Goal: Task Accomplishment & Management: Manage account settings

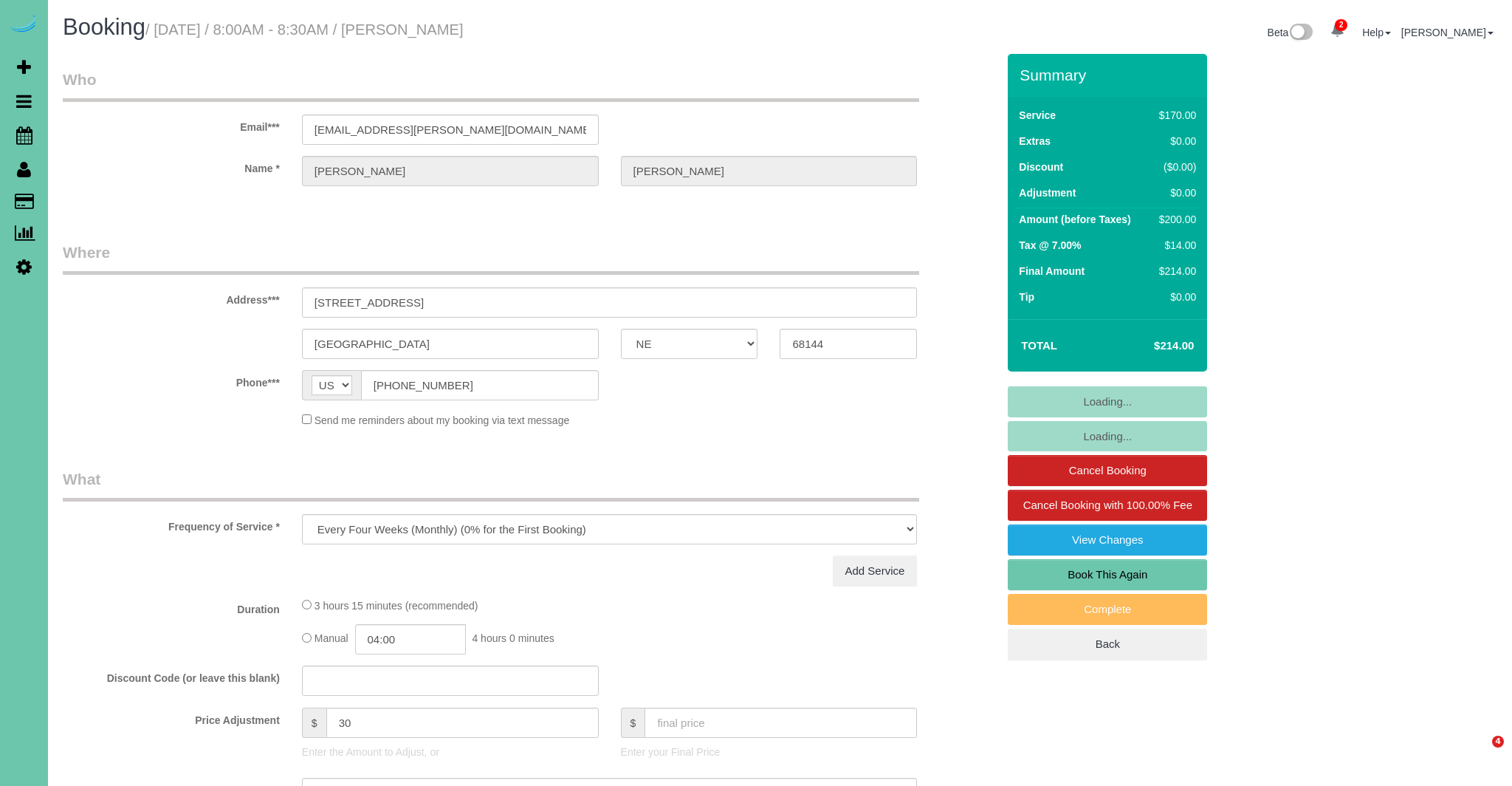
select select "NE"
select select "object:643"
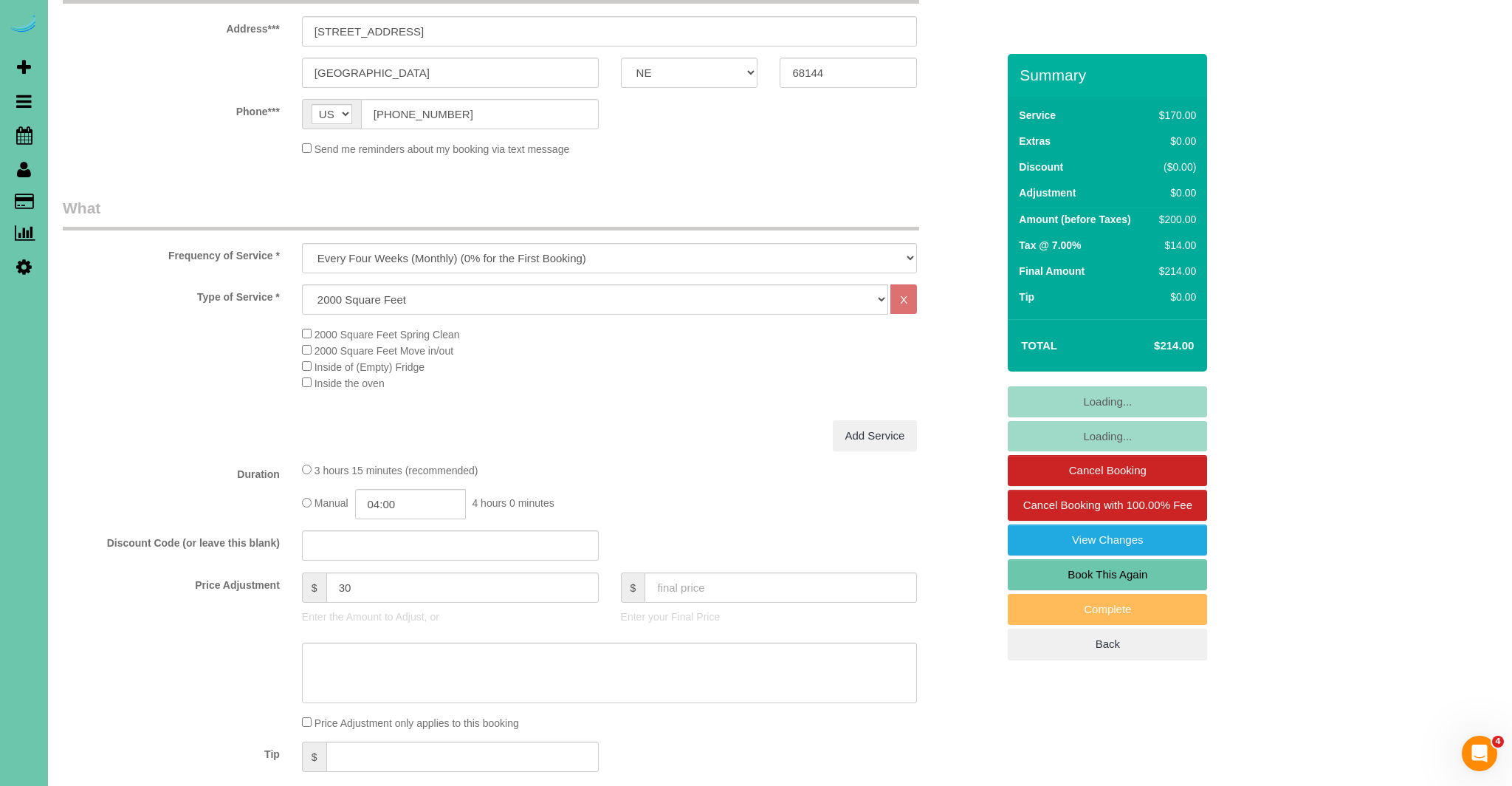
select select "number:36"
select select "number:43"
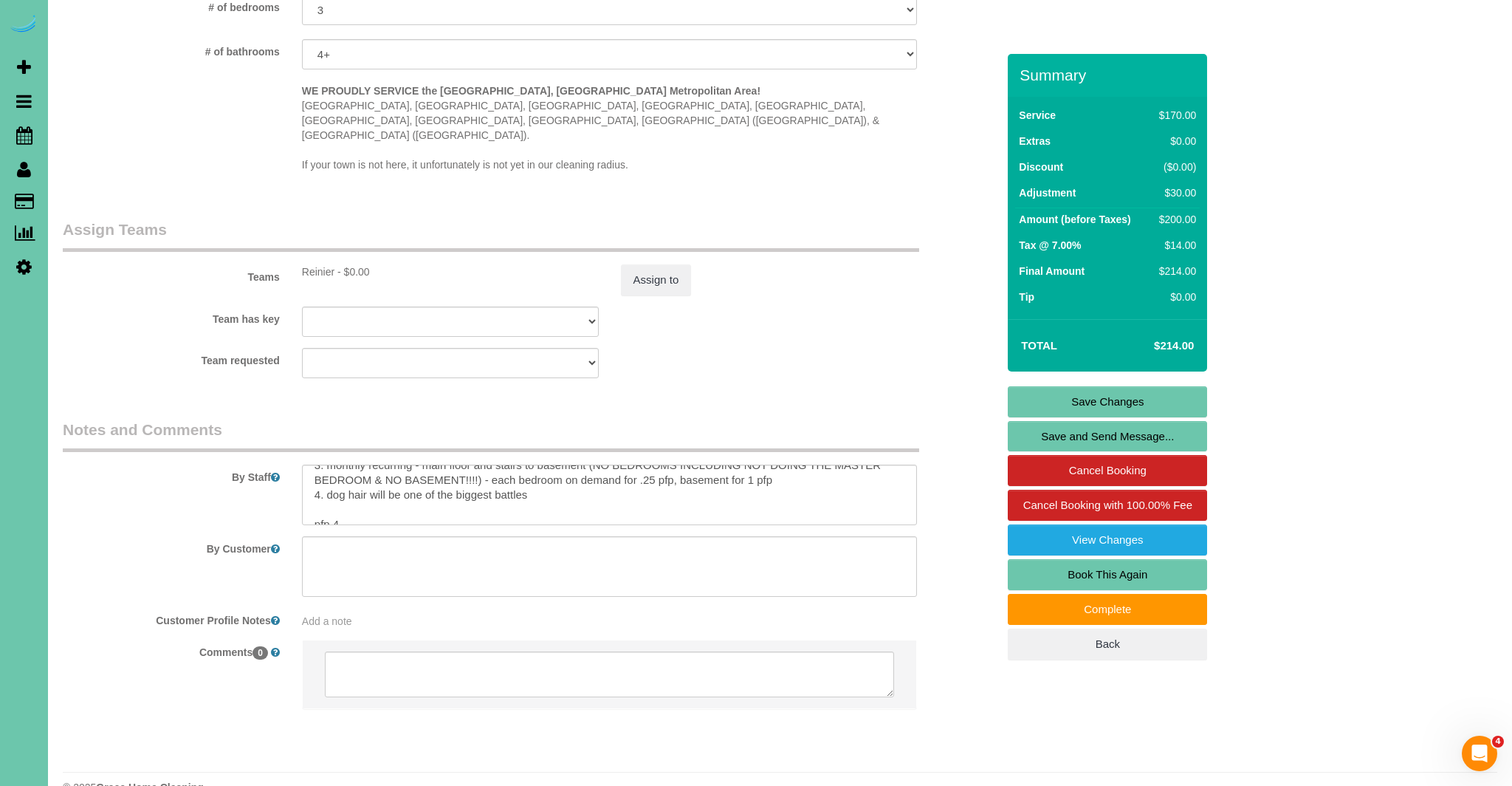
scroll to position [58, 0]
click at [562, 464] on textarea at bounding box center [609, 494] width 616 height 61
paste textarea "1. Crédito. 2. GC: 0825. 3. Mensual recurrente: planta principal y escaleras al…"
type textarea "1. credit 2. GC: 0825 3. monthly recurring - main floor and stairs to basement …"
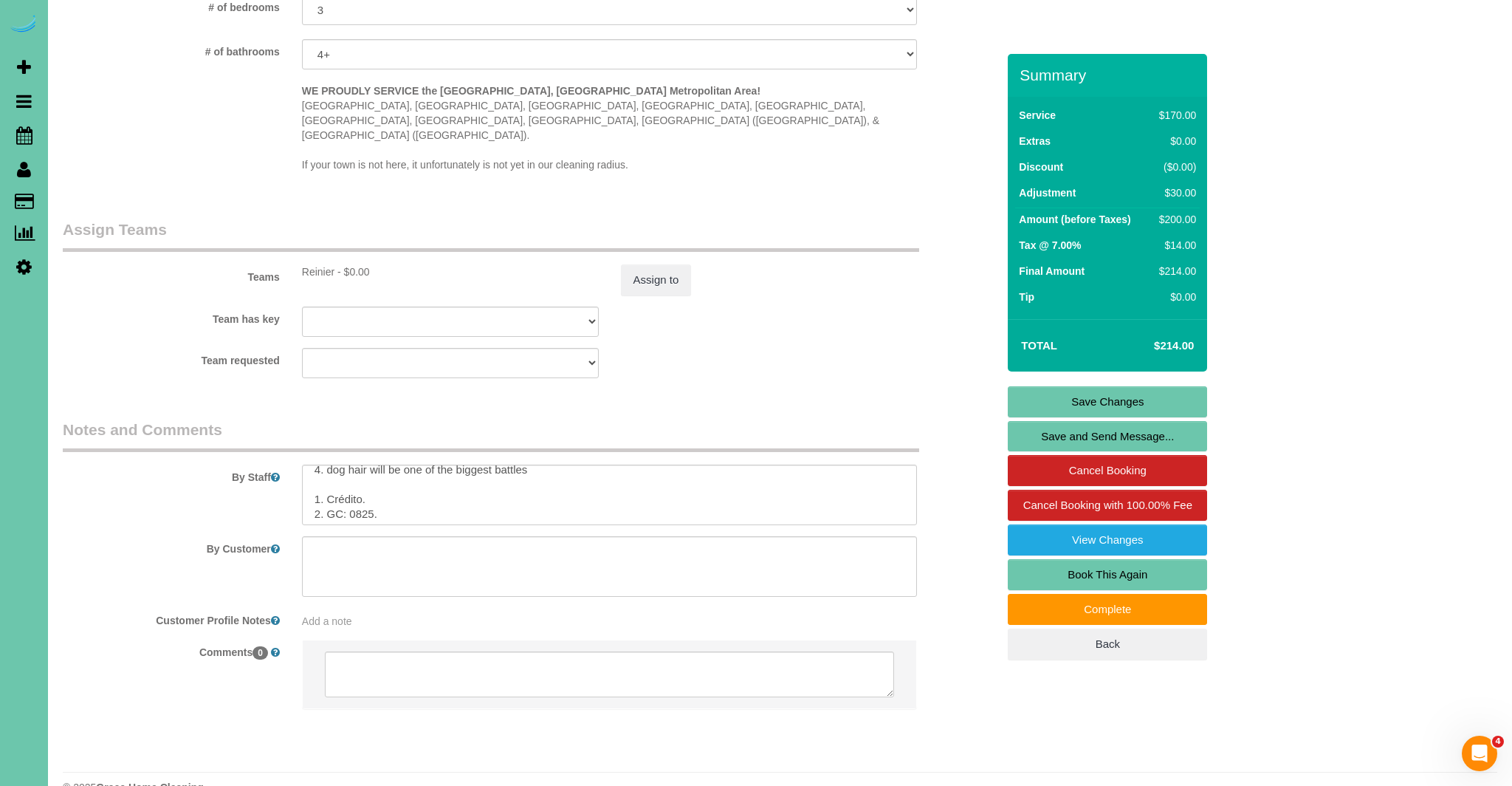
click at [1099, 395] on link "Save Changes" at bounding box center [1108, 401] width 200 height 31
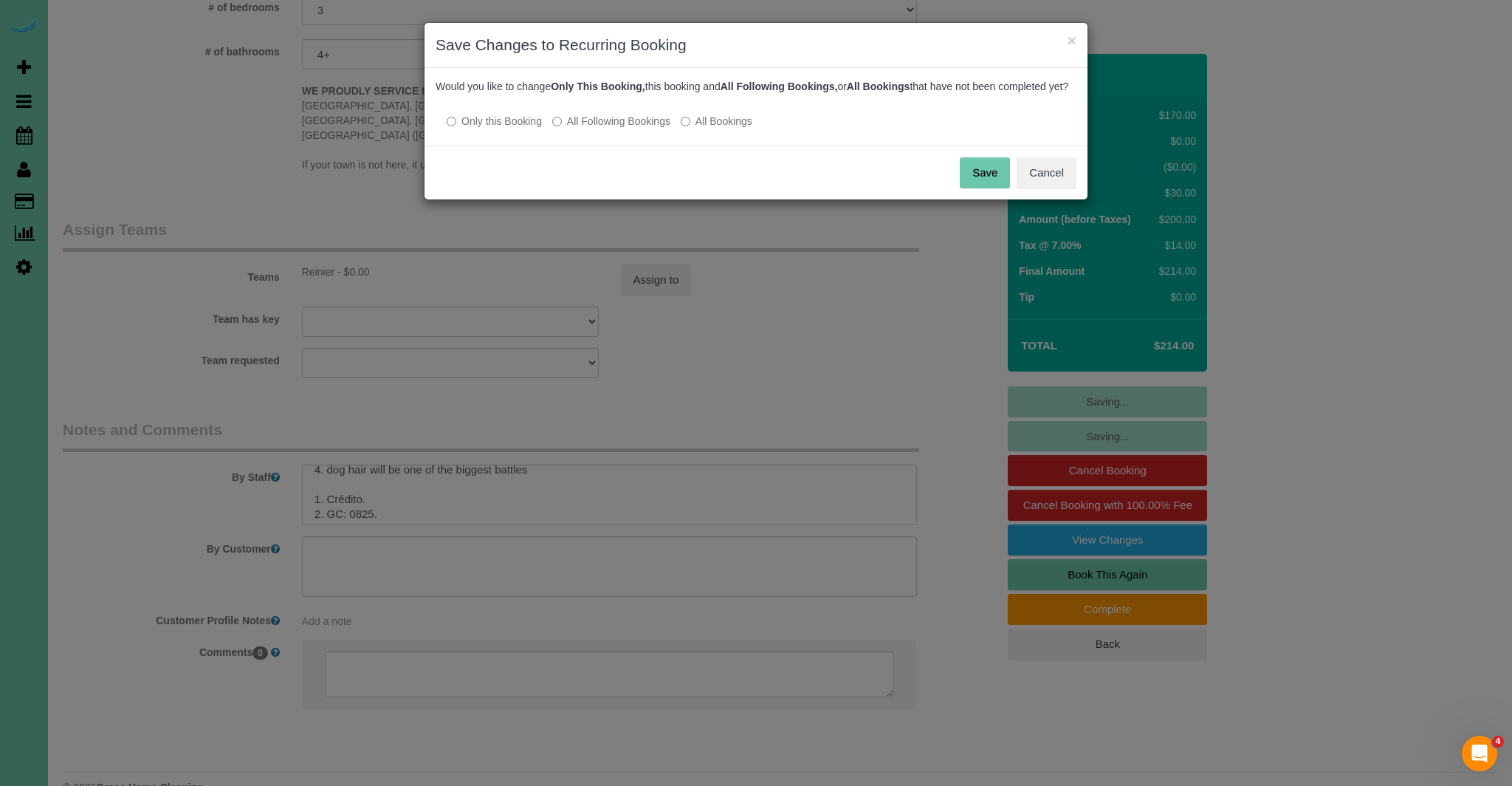
click at [978, 189] on button "Save" at bounding box center [985, 172] width 50 height 31
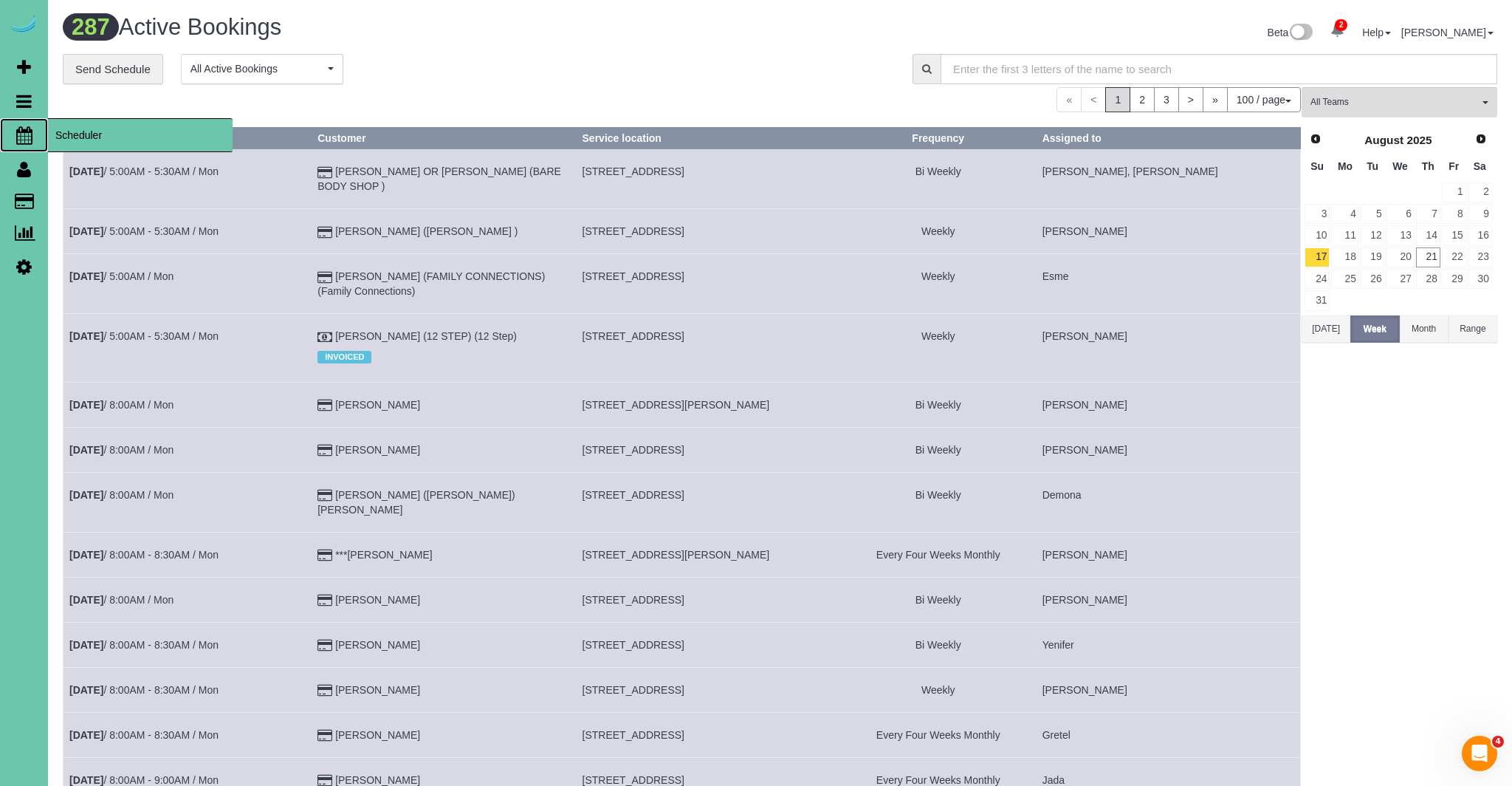
click at [27, 133] on icon at bounding box center [24, 135] width 16 height 18
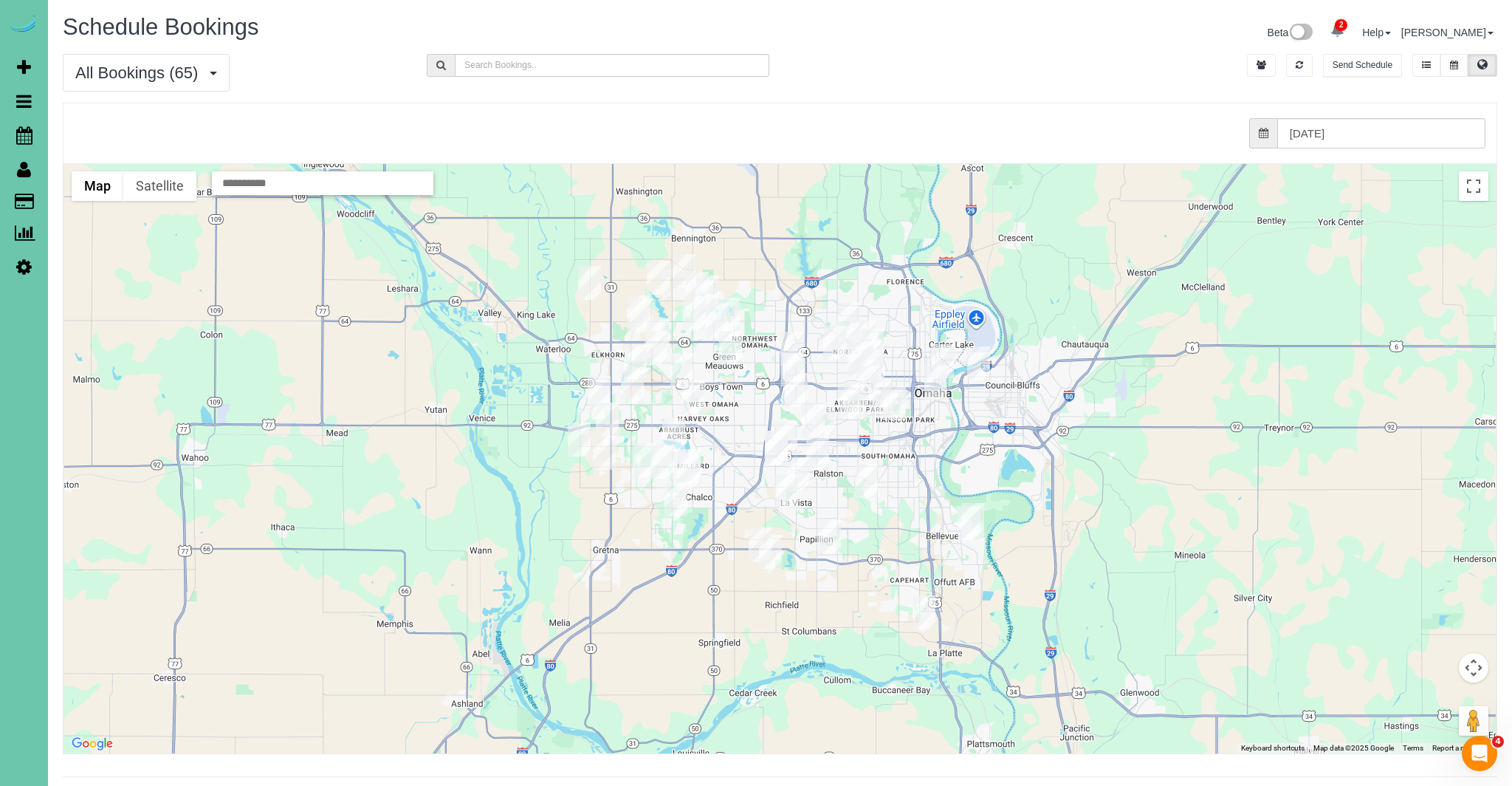
click at [681, 377] on img "08/21/2025 11:30AM - **Samantha Timmons - 16156 Wakeley Street, Omaha, NE 68118" at bounding box center [681, 370] width 23 height 34
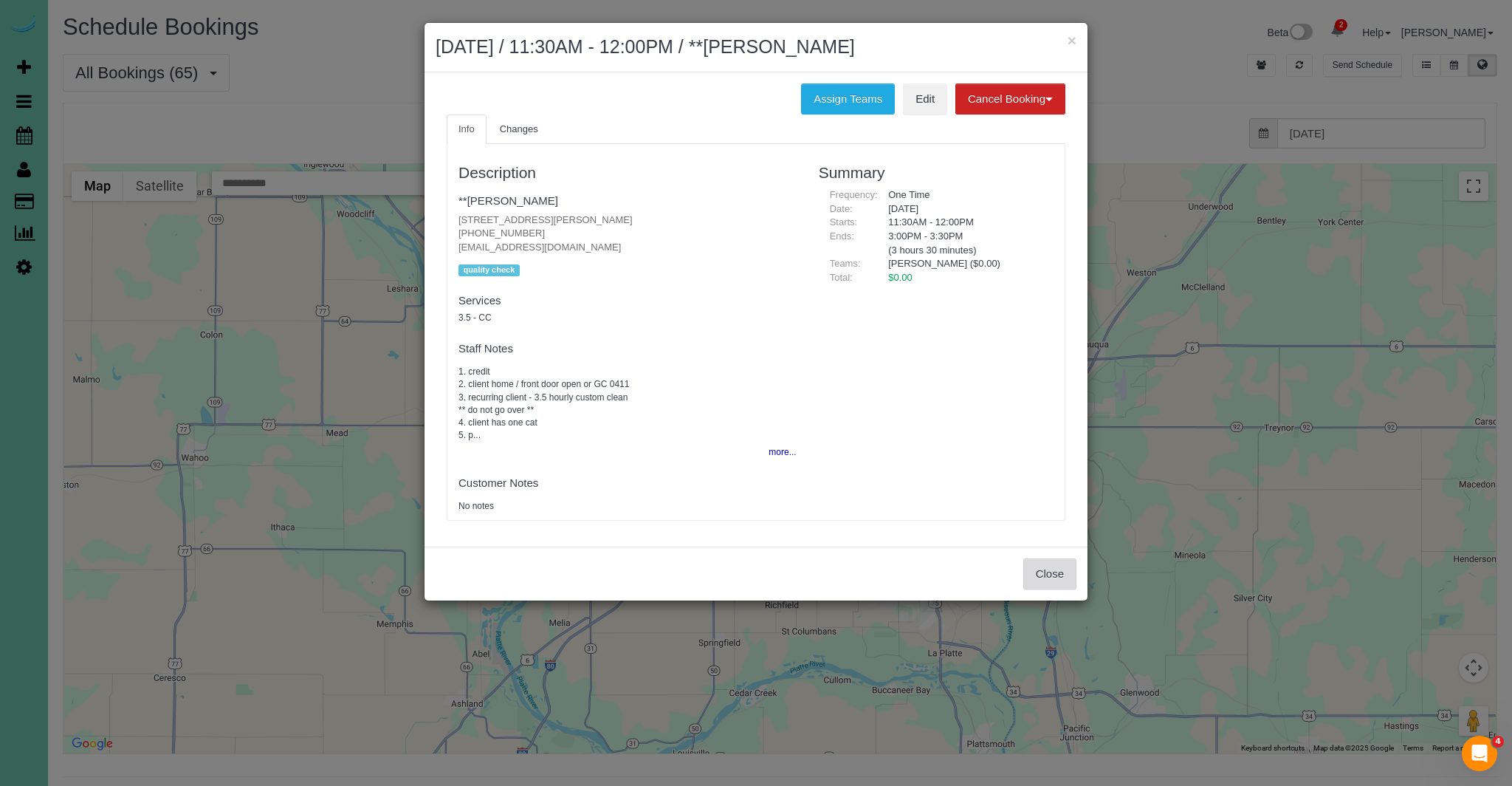
click at [1057, 574] on button "Close" at bounding box center [1050, 573] width 53 height 31
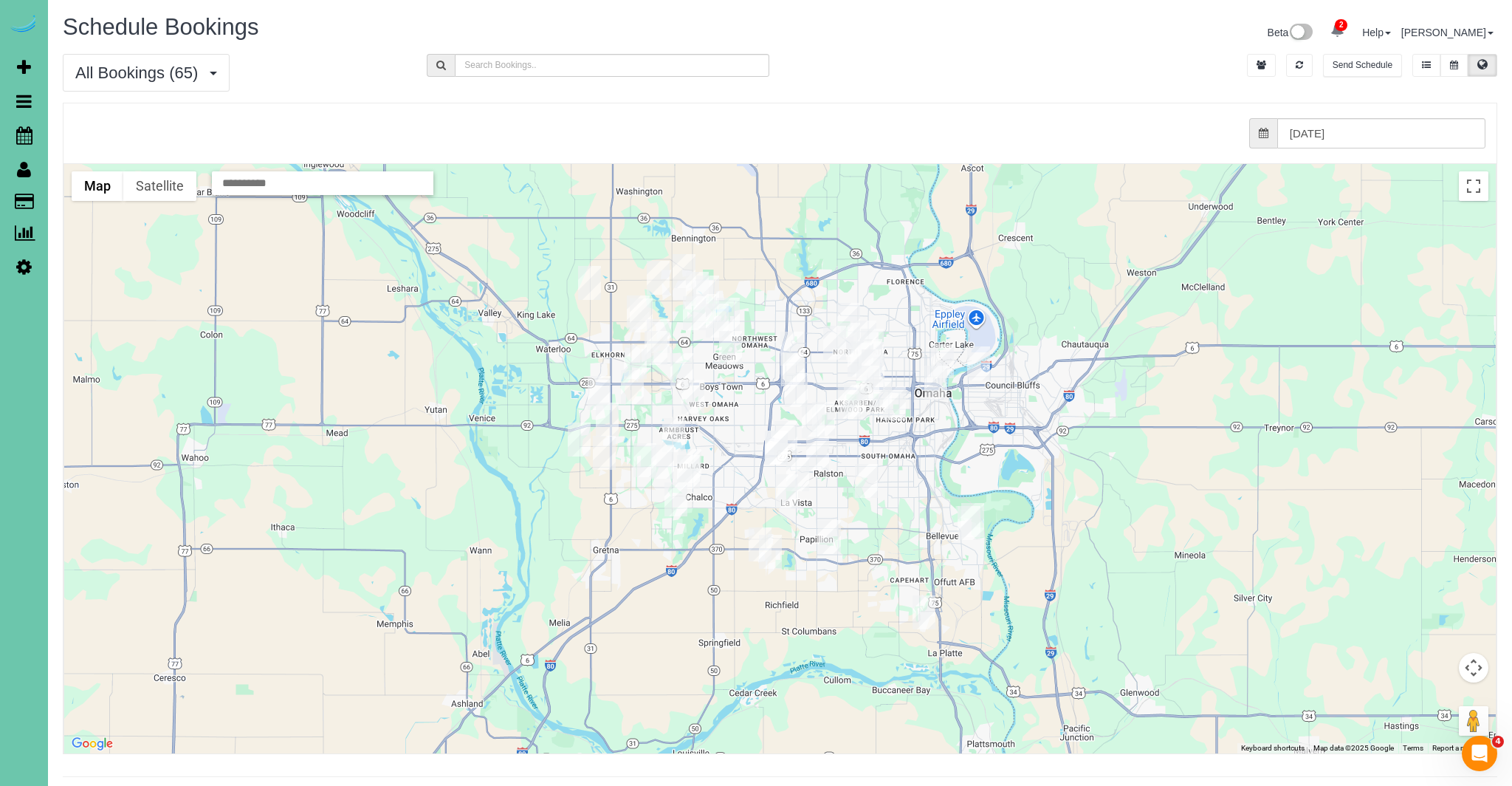
click at [642, 356] on img "08/21/2025 8:00AM - Casey Hansen - 713 N 189th St, Elkhorn, NE 68022" at bounding box center [635, 362] width 23 height 34
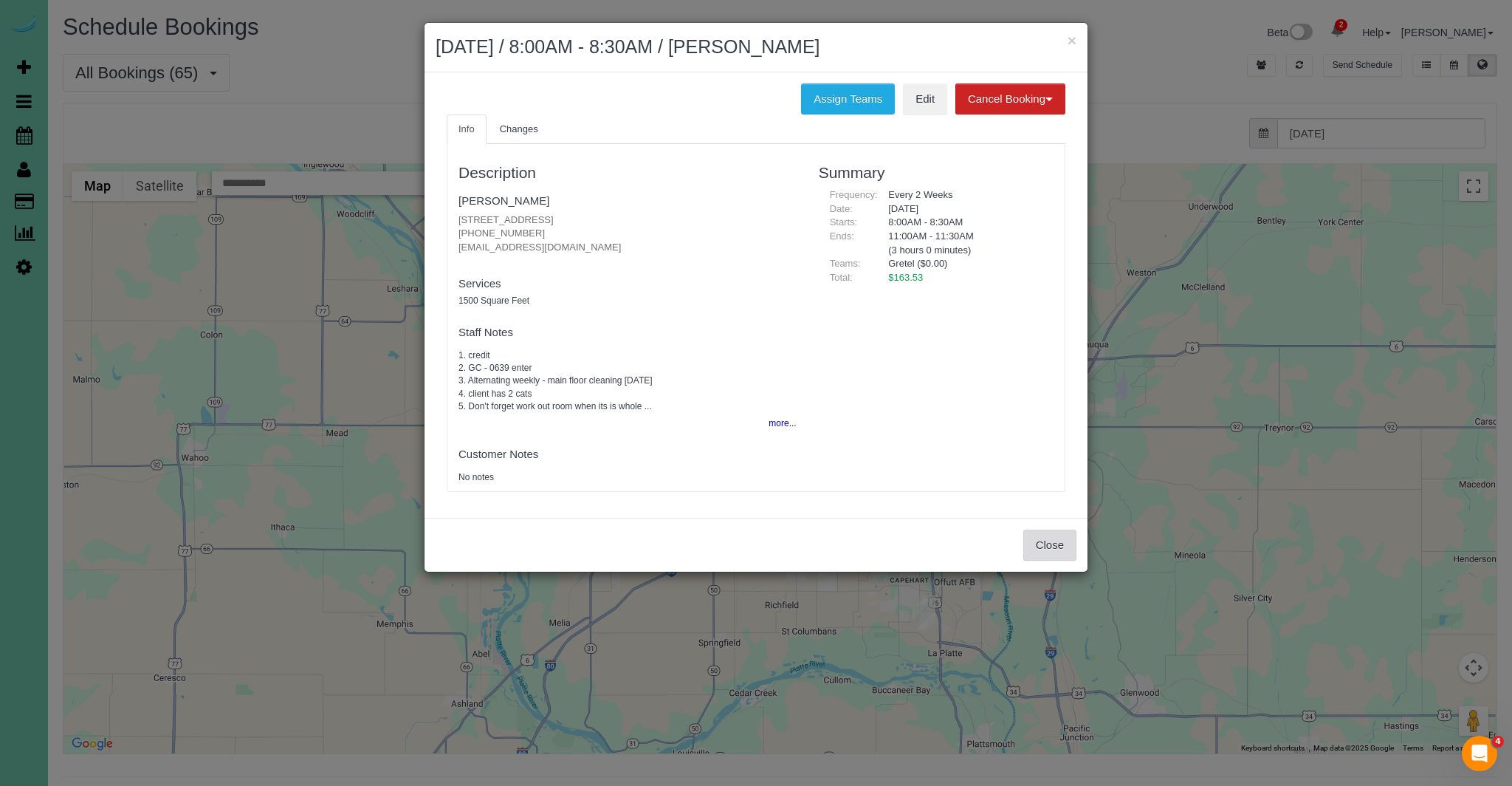
click at [1043, 546] on button "Close" at bounding box center [1050, 544] width 53 height 31
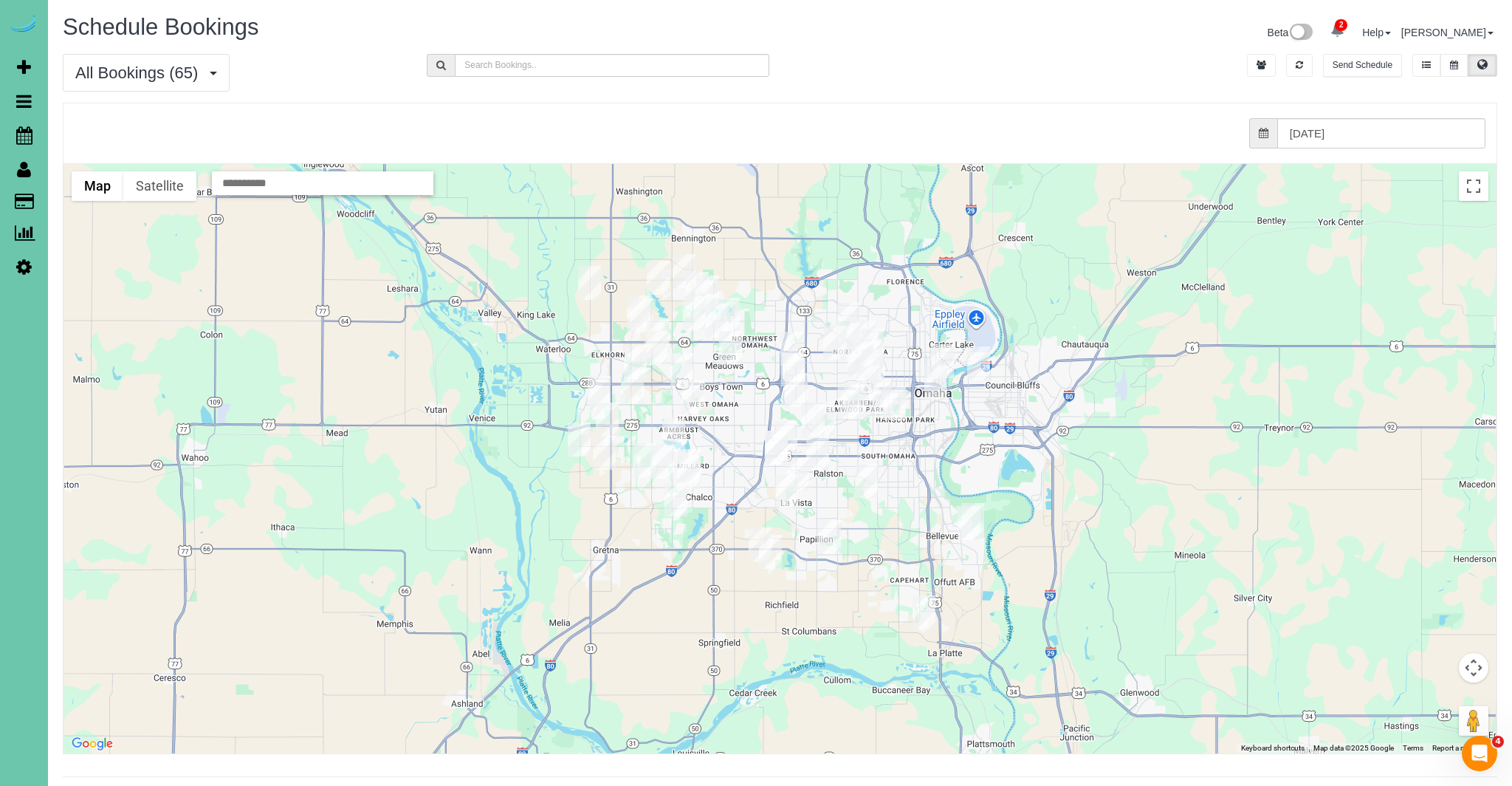
click at [799, 476] on img "08/21/2025 8:30AM - Jolene Hanson - 9332 Edna Street, La Vista, NE 68128" at bounding box center [797, 474] width 23 height 34
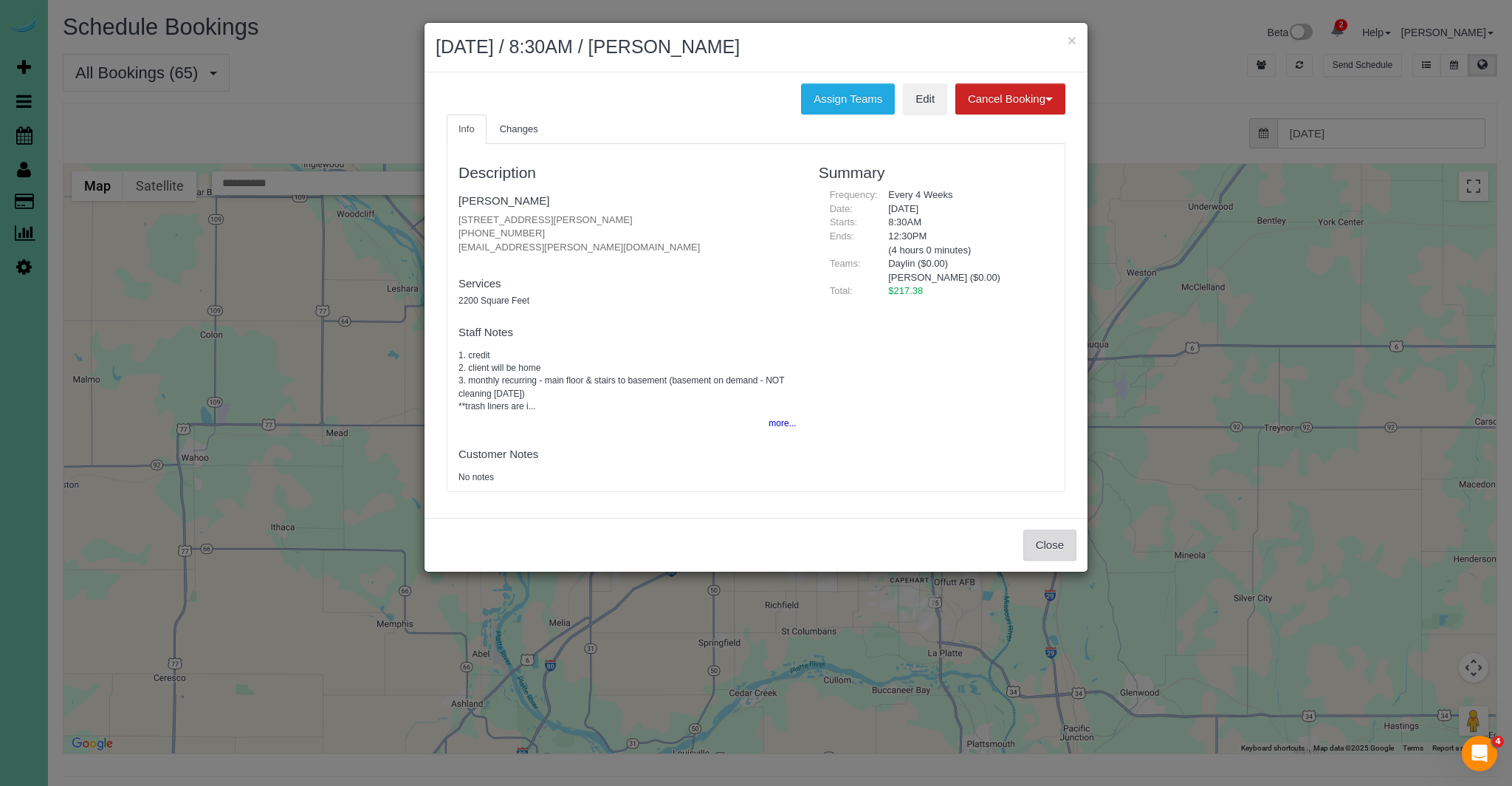
drag, startPoint x: 1050, startPoint y: 544, endPoint x: 1030, endPoint y: 546, distance: 20.1
click at [1050, 545] on button "Close" at bounding box center [1050, 544] width 53 height 31
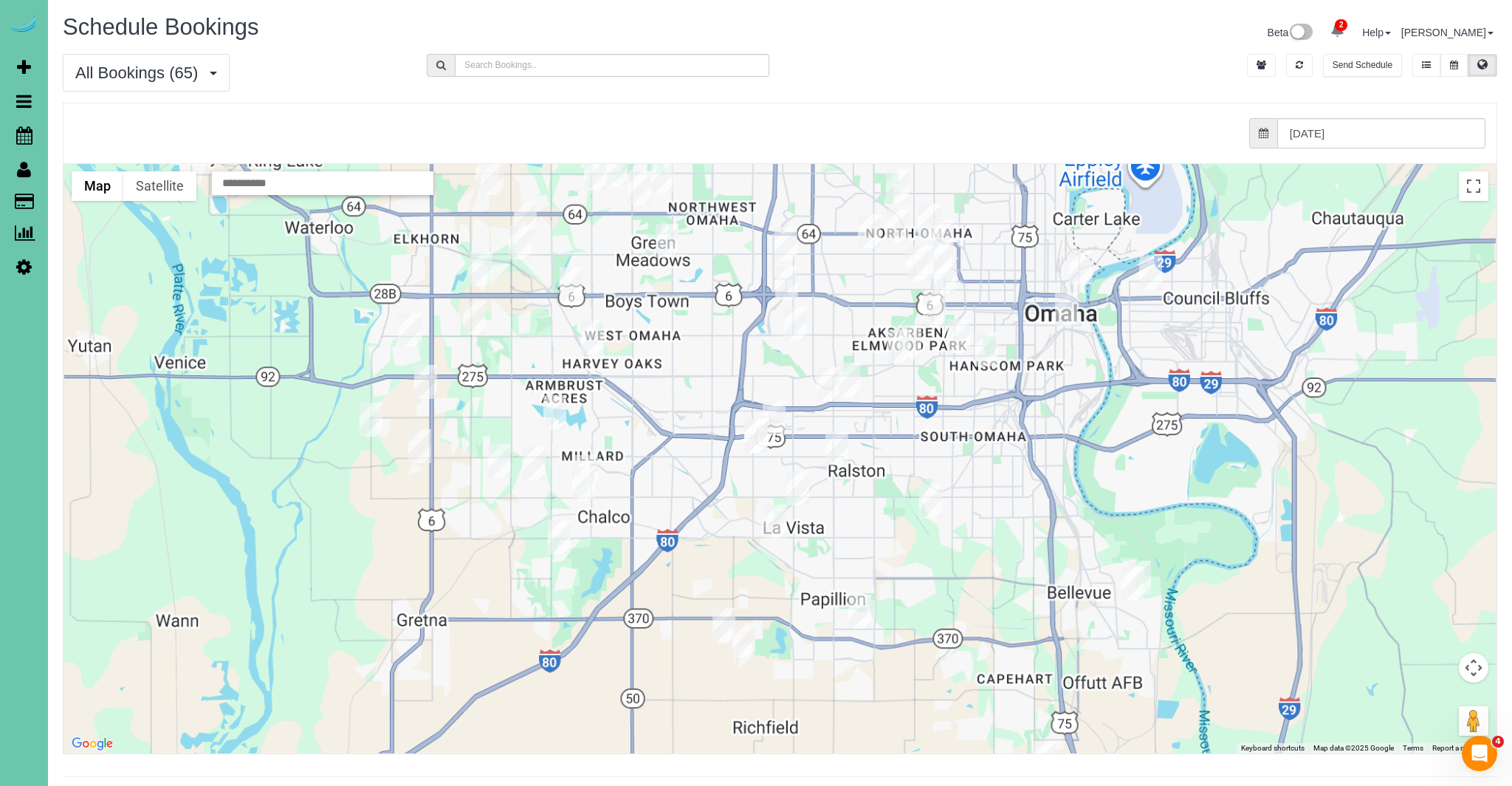
click at [800, 475] on img "08/21/2025 8:30AM - Jolene Hanson - 9332 Edna Street, La Vista, NE 68128" at bounding box center [797, 488] width 23 height 34
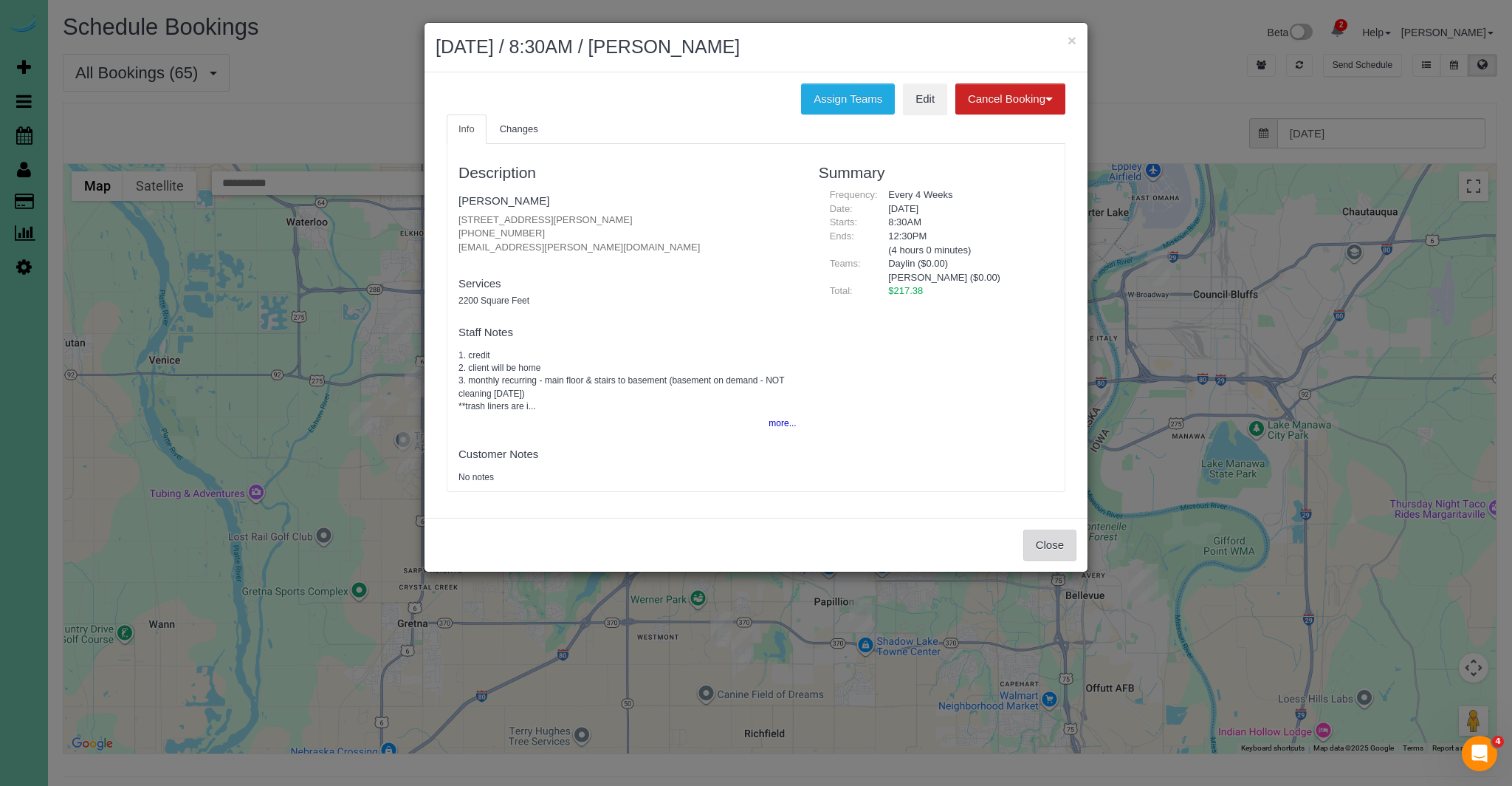
click at [1072, 547] on button "Close" at bounding box center [1050, 544] width 53 height 31
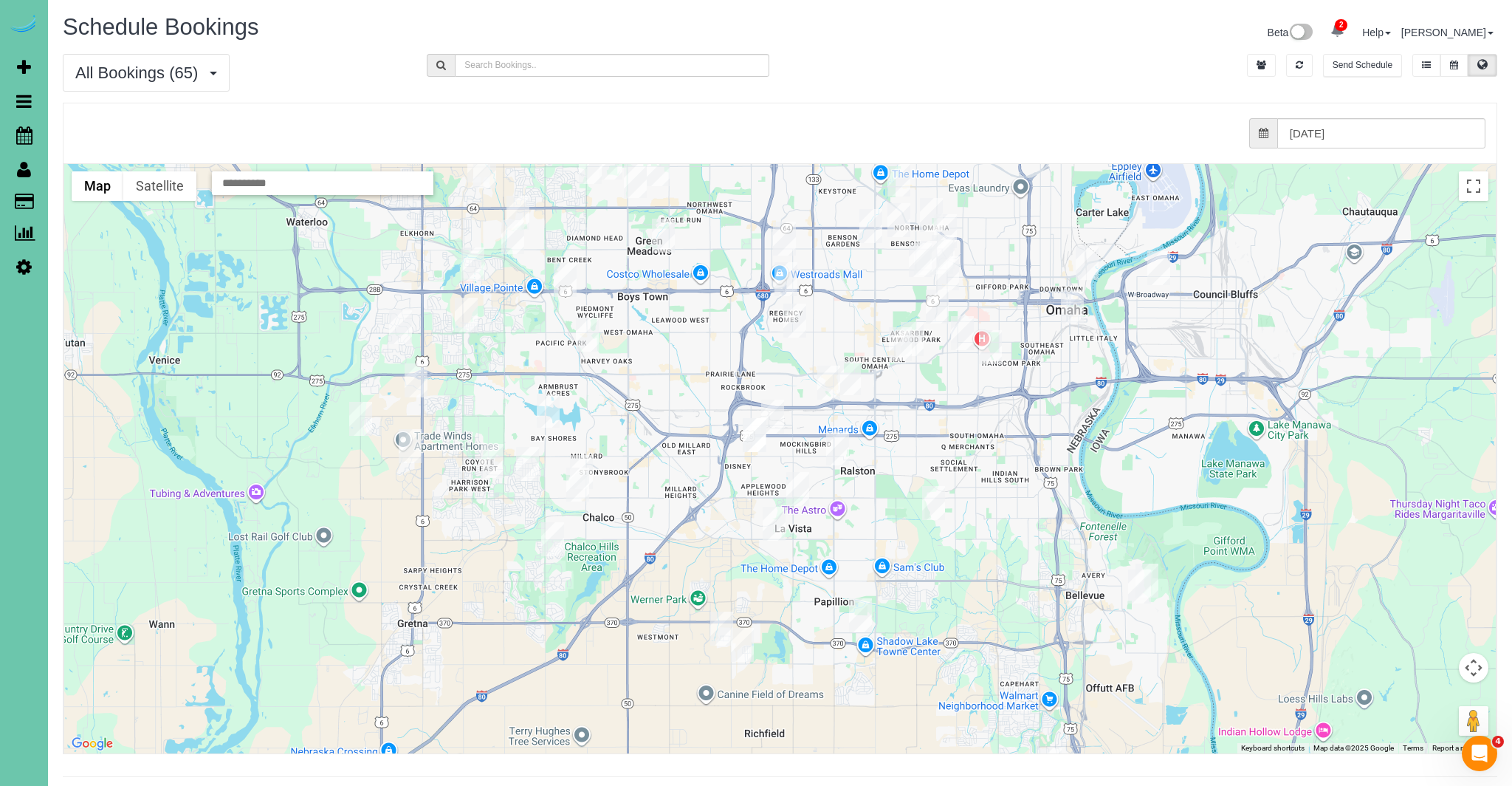
click at [772, 525] on img "08/21/2025 8:00AM - Glenda Burch - 10106 Virginia Street, La Vista, NE 68128" at bounding box center [774, 523] width 23 height 34
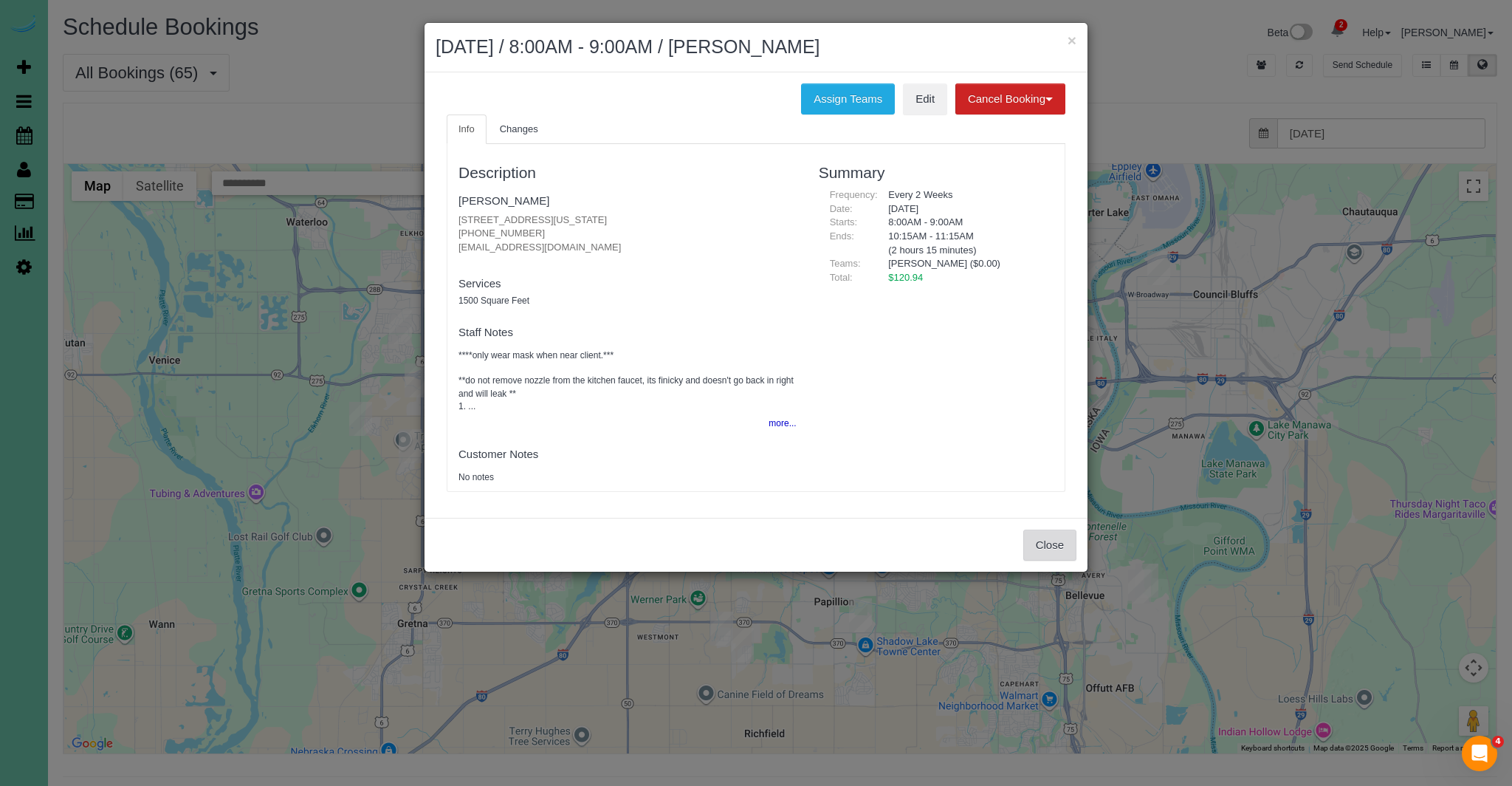
click at [1056, 543] on button "Close" at bounding box center [1050, 544] width 53 height 31
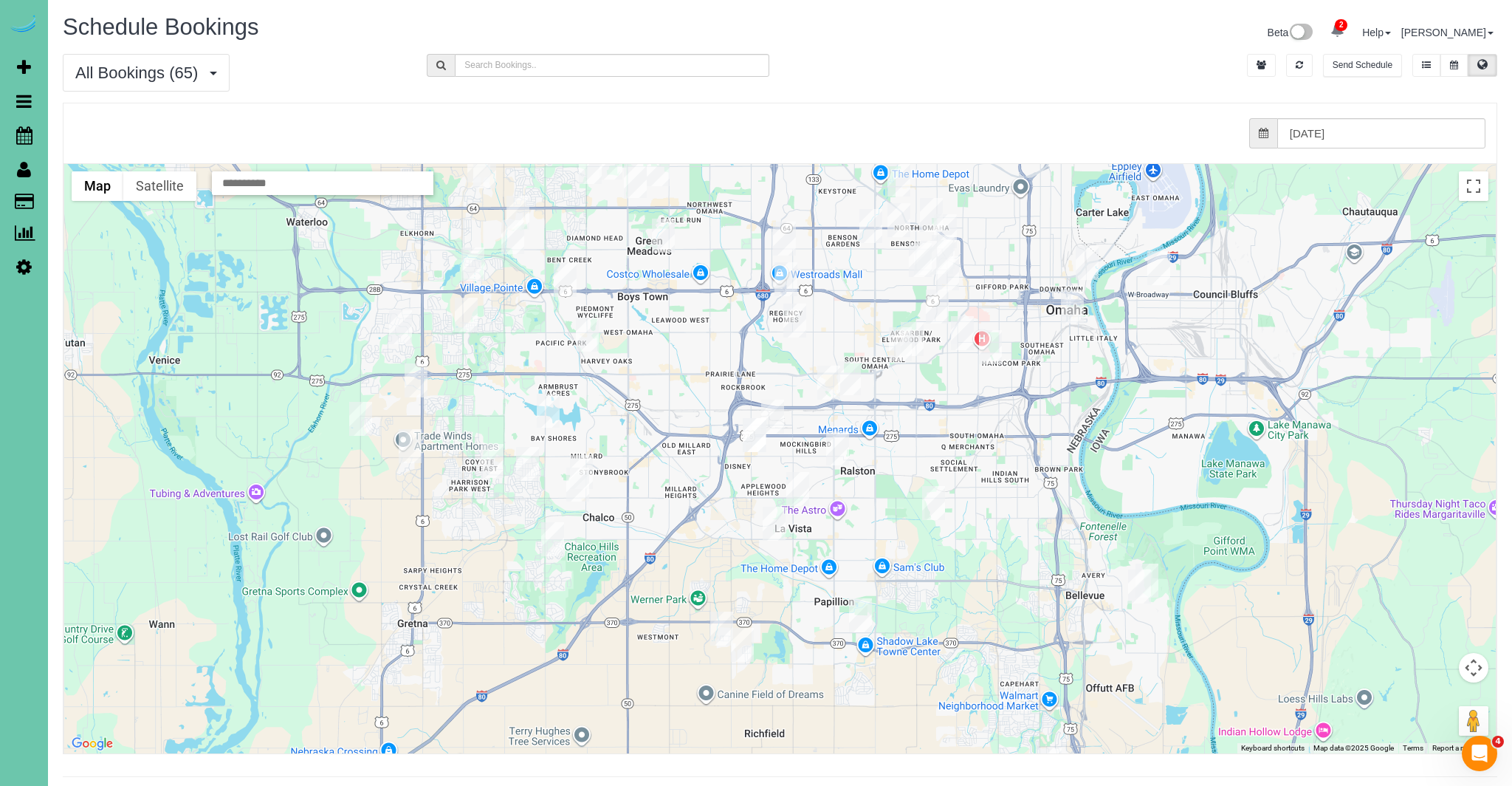
click at [840, 445] on img "08/21/2025 8:30AM - Sharon & Gerald Patterson - 5505 Woodlawn Ave, Omaha, NE 68…" at bounding box center [837, 448] width 23 height 34
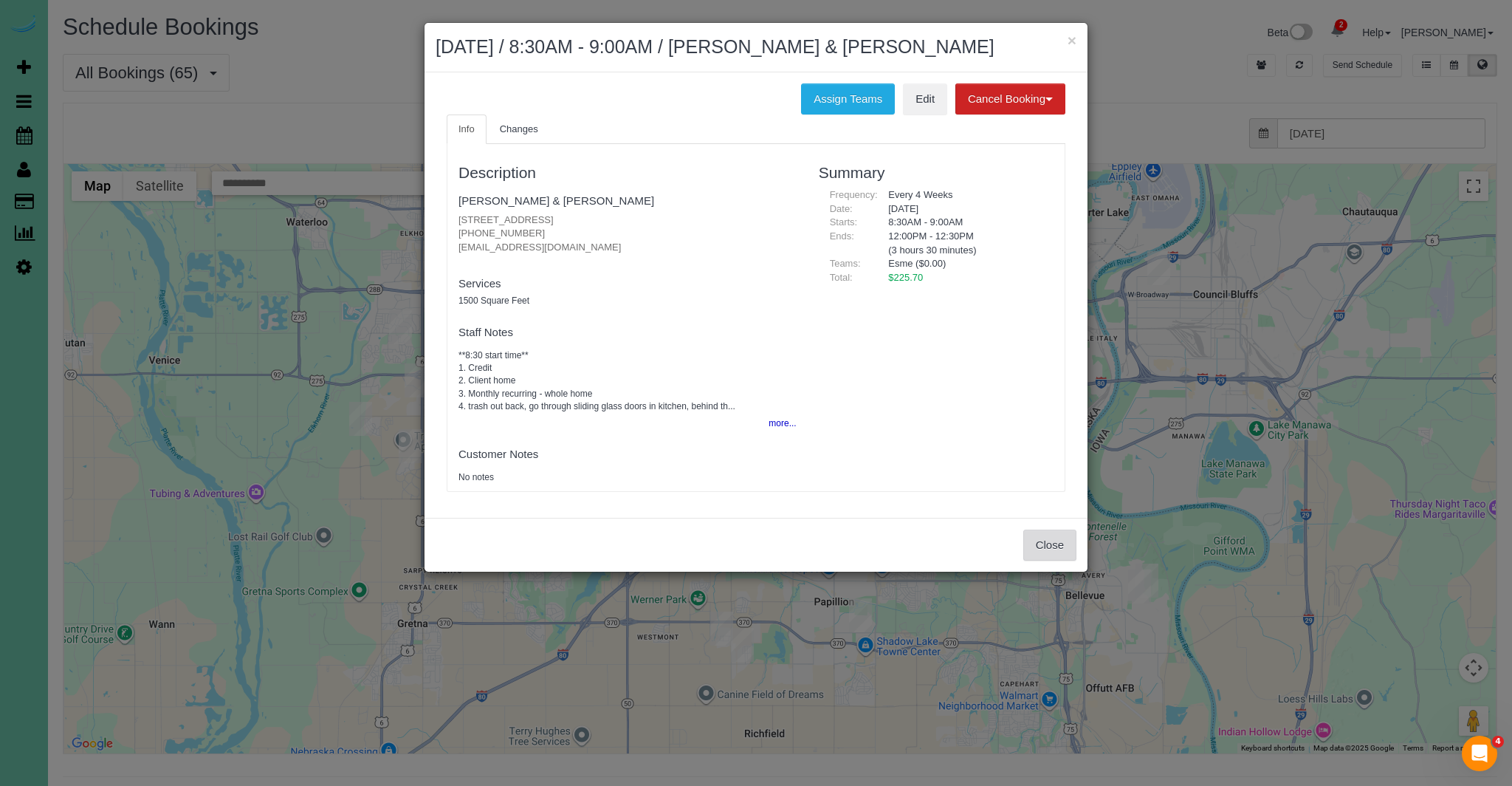
click at [1043, 540] on button "Close" at bounding box center [1050, 544] width 53 height 31
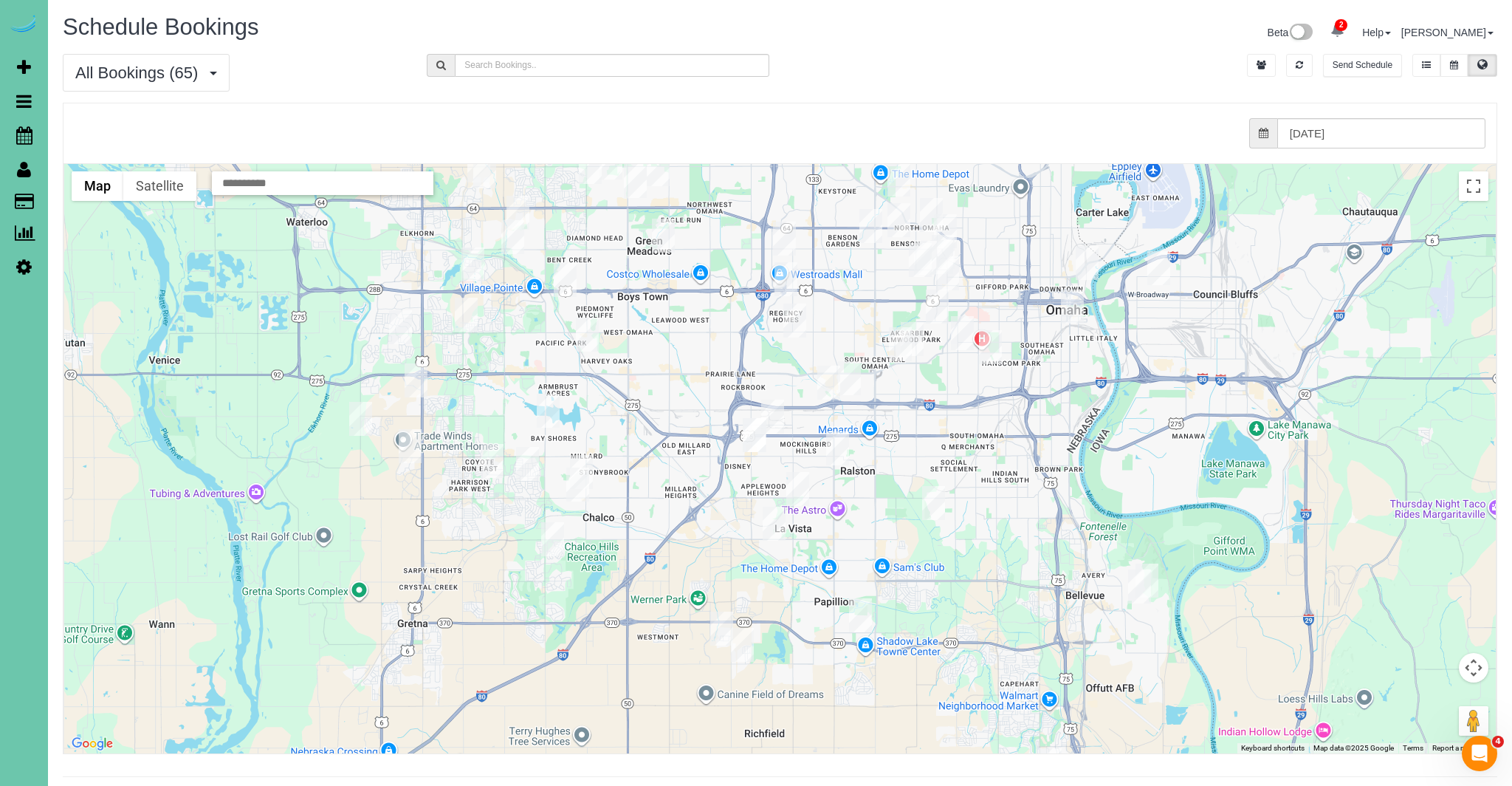
click at [926, 497] on img "08/21/2025 12:00PM - Cassie Coppa - 5208 Galloway St, Omaha, NE 68157" at bounding box center [934, 503] width 23 height 34
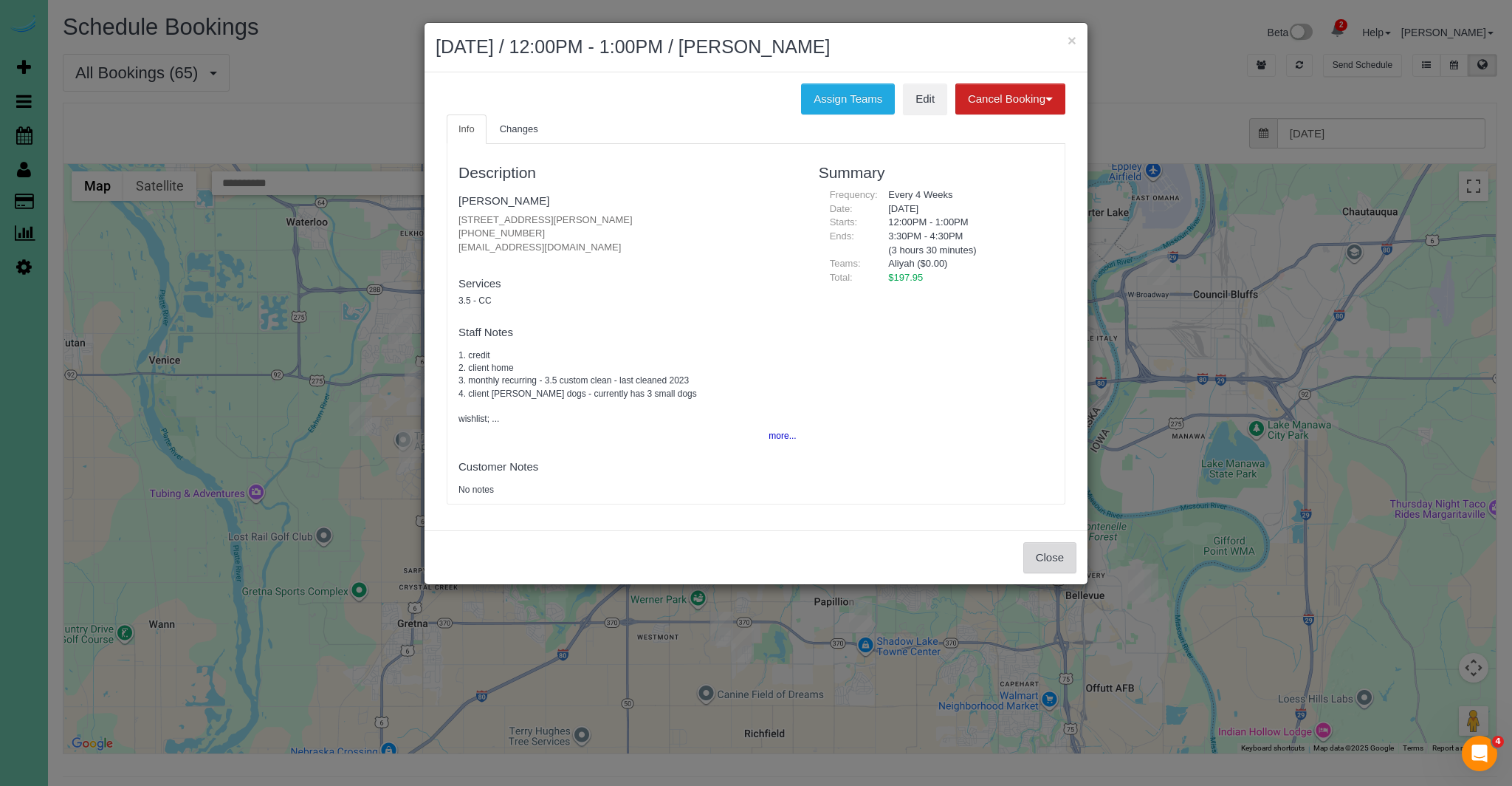
click at [1057, 552] on button "Close" at bounding box center [1050, 557] width 53 height 31
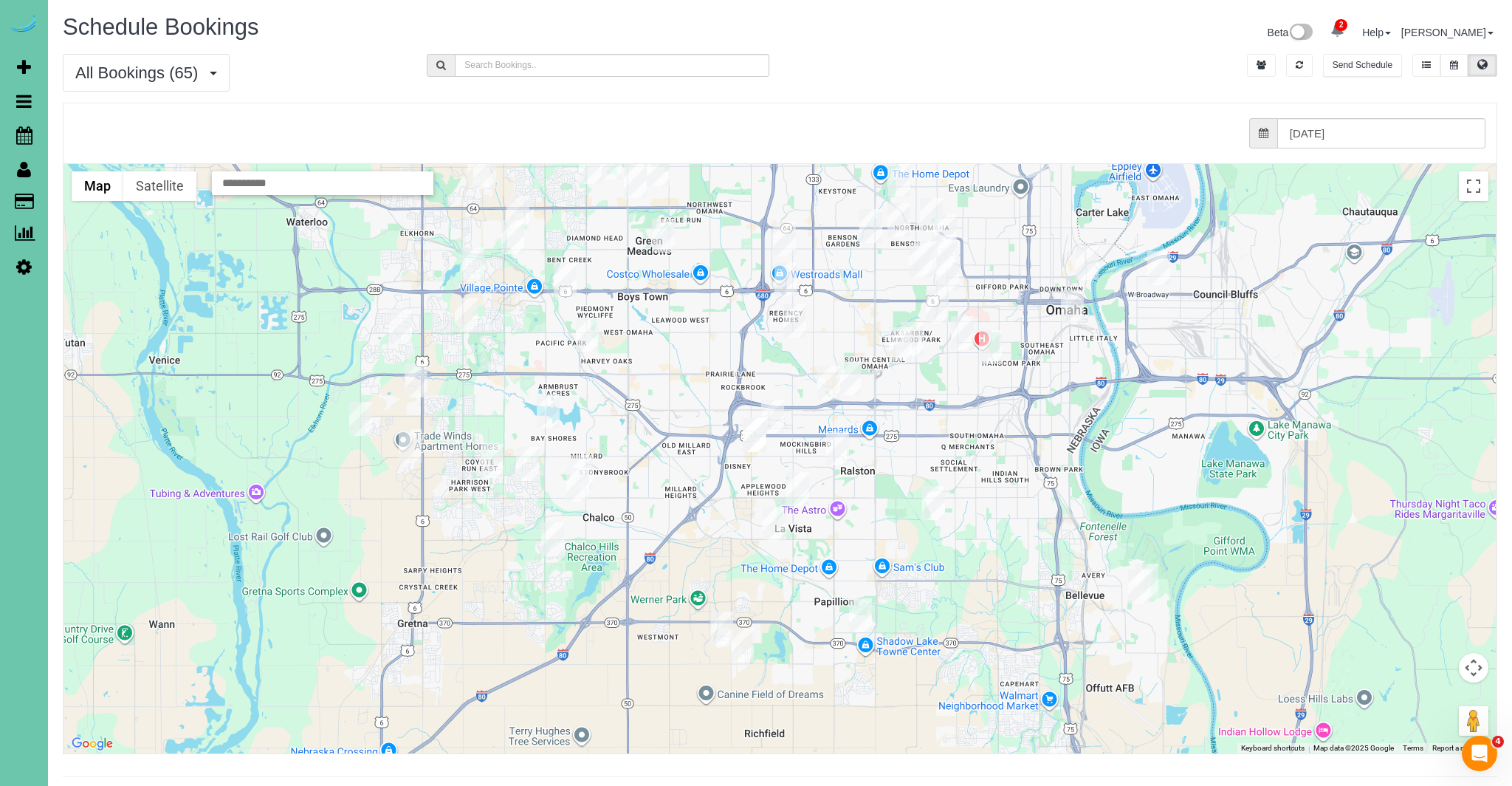
click at [721, 624] on img "08/21/2025 8:00AM - Rebecca Lauters - 11510 S 116th St, Papillion, NE 68046" at bounding box center [721, 628] width 23 height 34
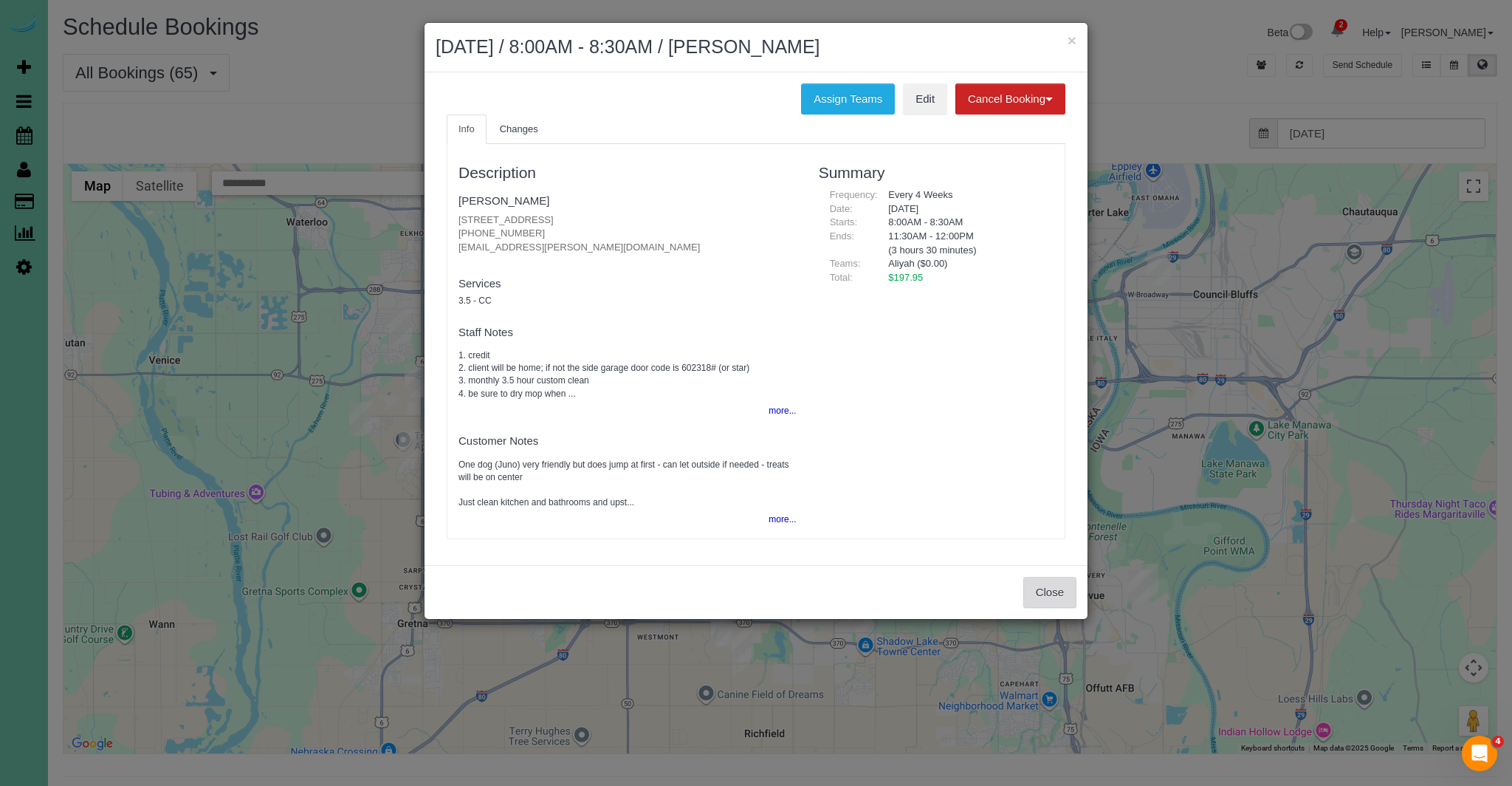
click at [1059, 592] on button "Close" at bounding box center [1050, 591] width 53 height 31
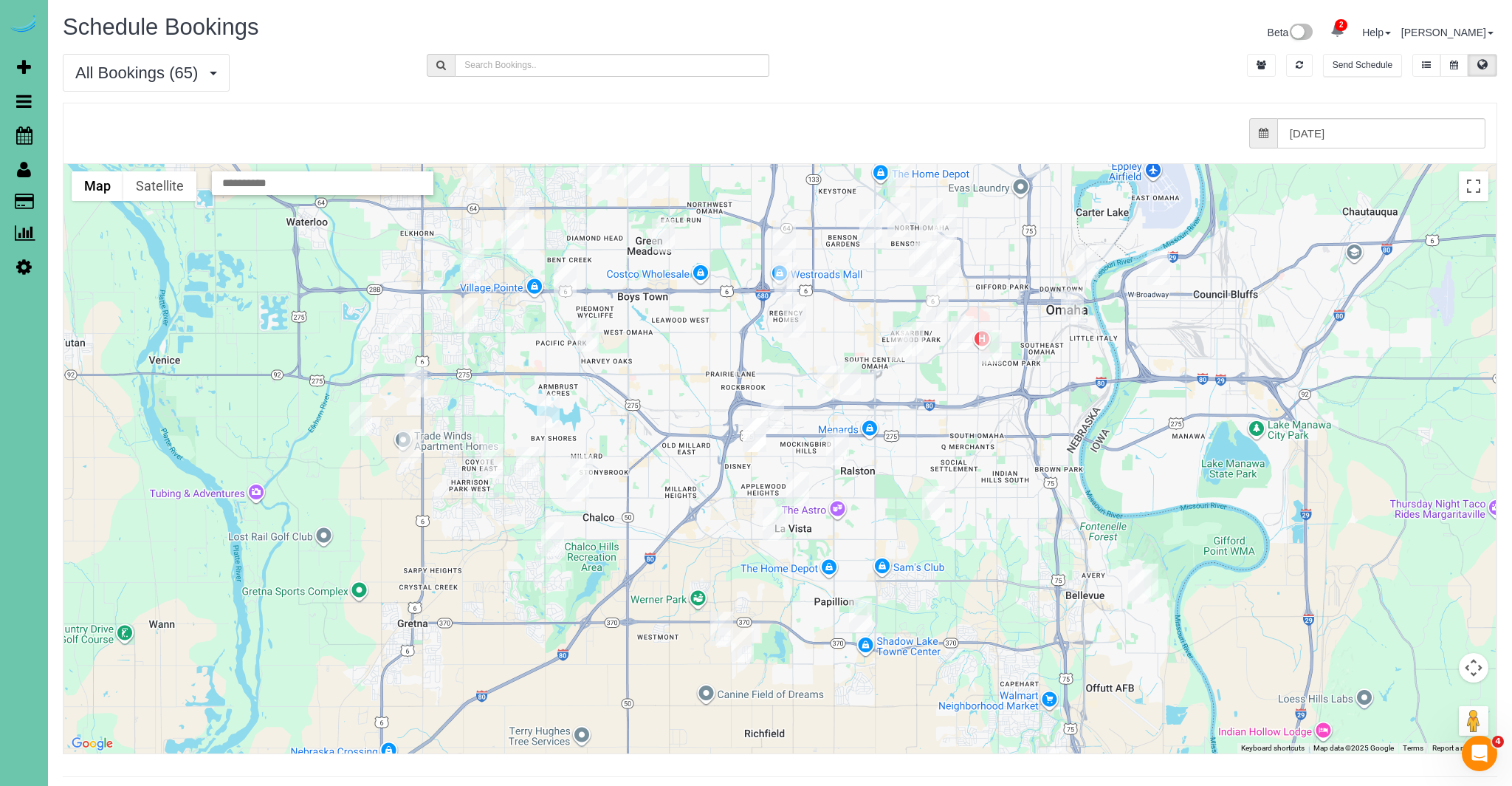
click at [746, 647] on img "08/21/2025 8:00AM - Regina Wolf - 11753 S 111th Street, Papillion, NE 68046" at bounding box center [742, 645] width 23 height 34
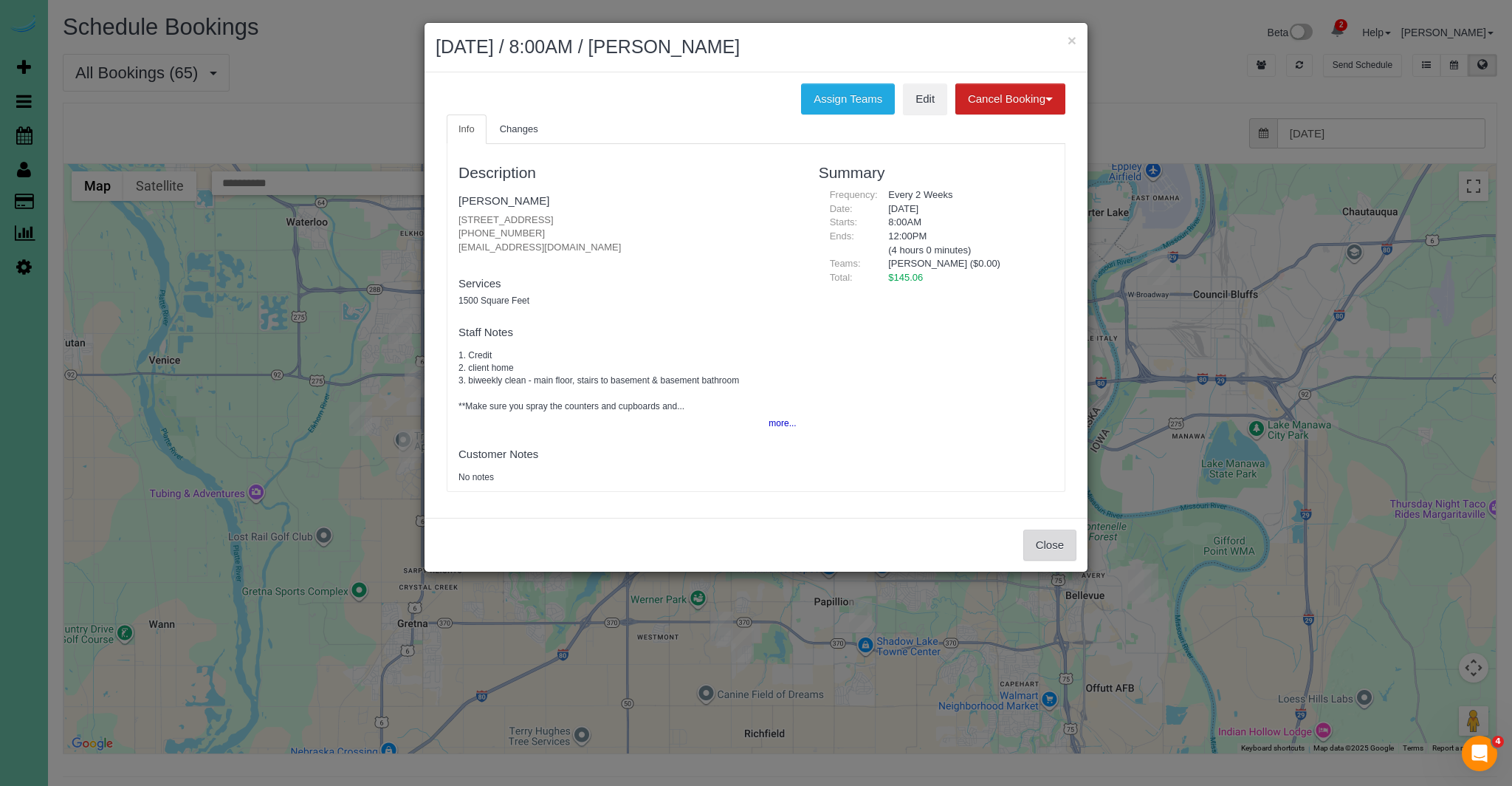
click at [1057, 537] on button "Close" at bounding box center [1050, 544] width 53 height 31
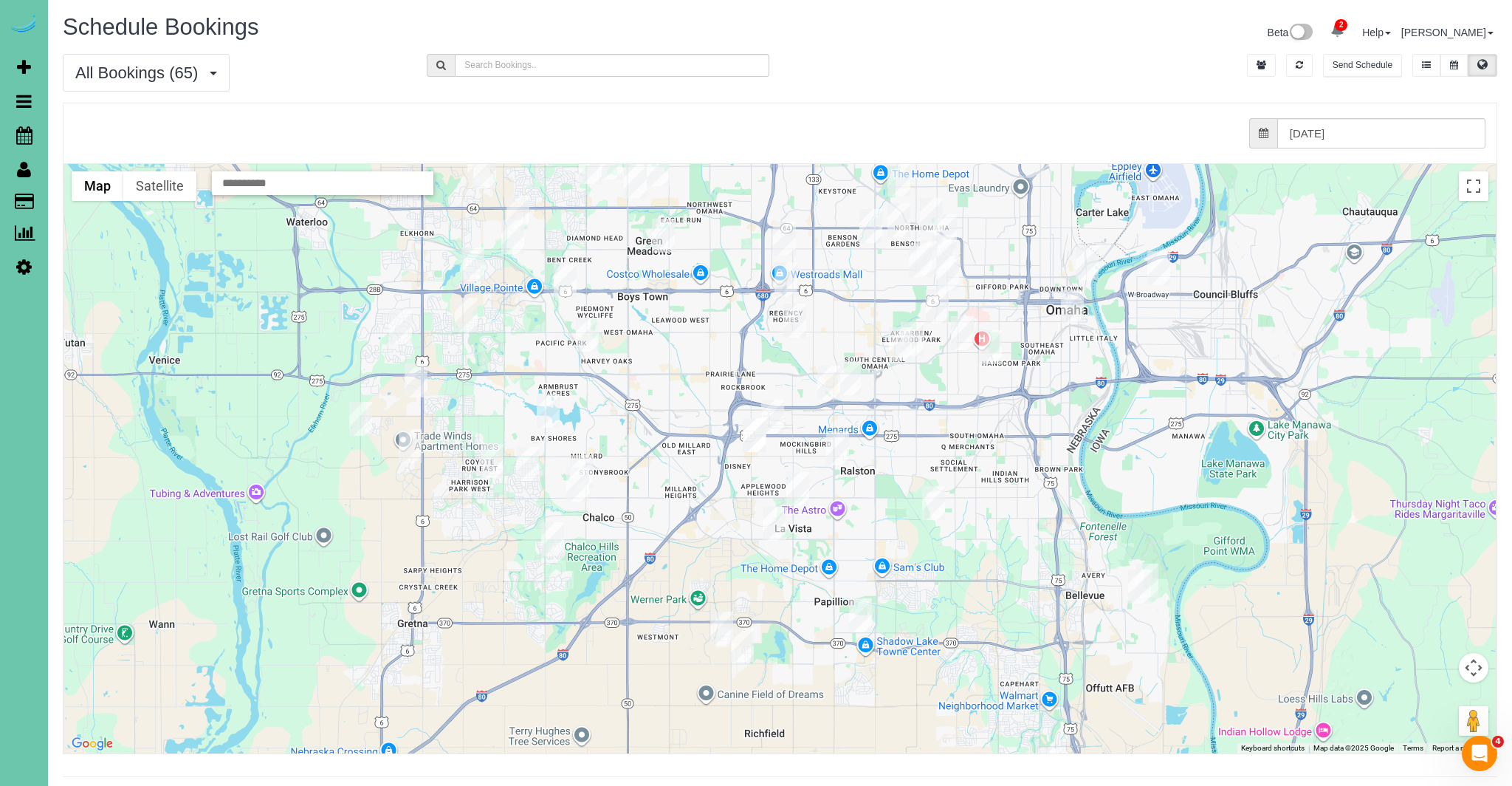
click at [1143, 588] on img "08/21/2025 11:30AM - Matt Wieser - 706 Bellevue Blvd S, Bellevue, NE 68005" at bounding box center [1139, 586] width 23 height 34
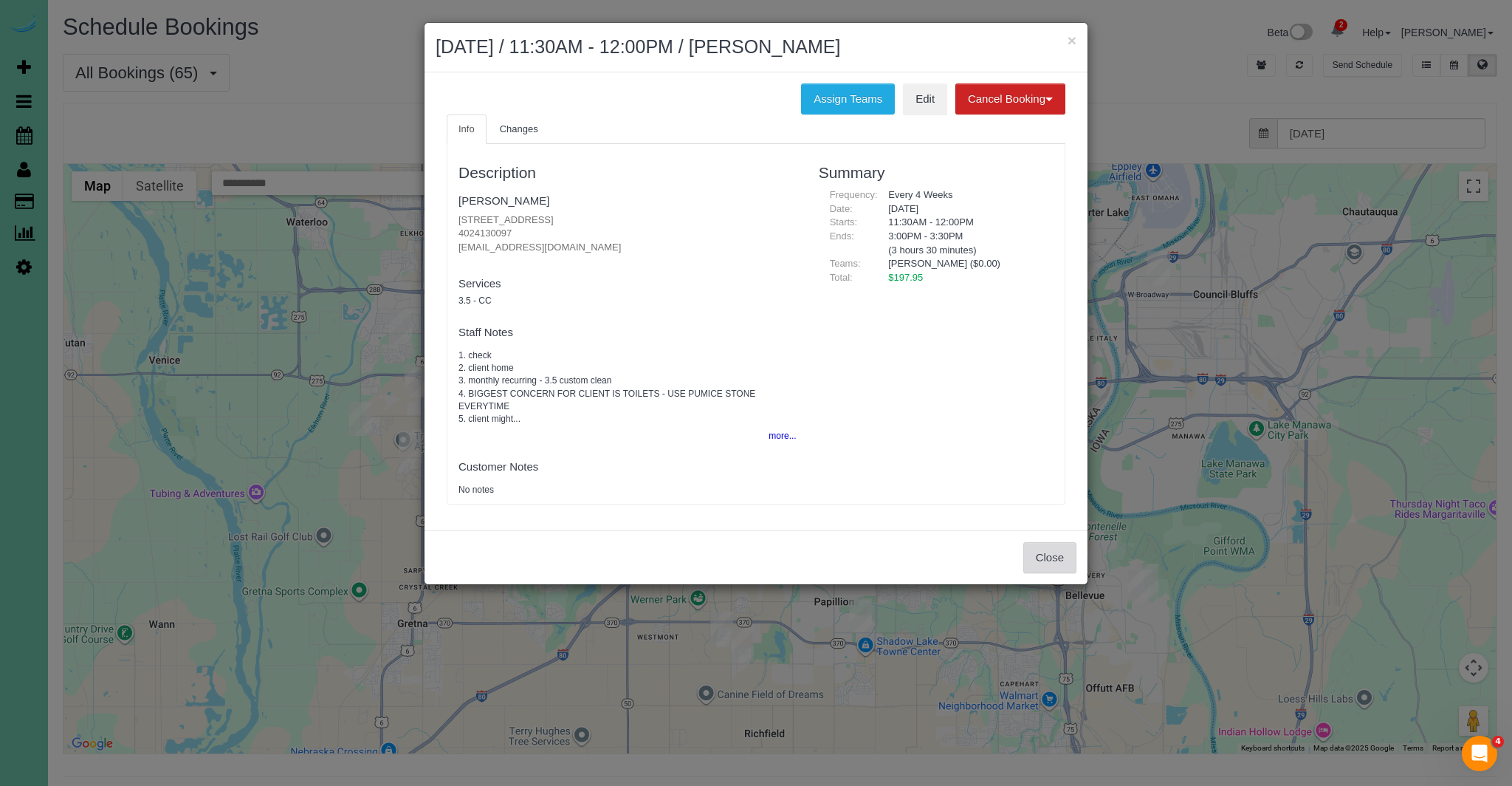
click at [1035, 560] on button "Close" at bounding box center [1050, 557] width 53 height 31
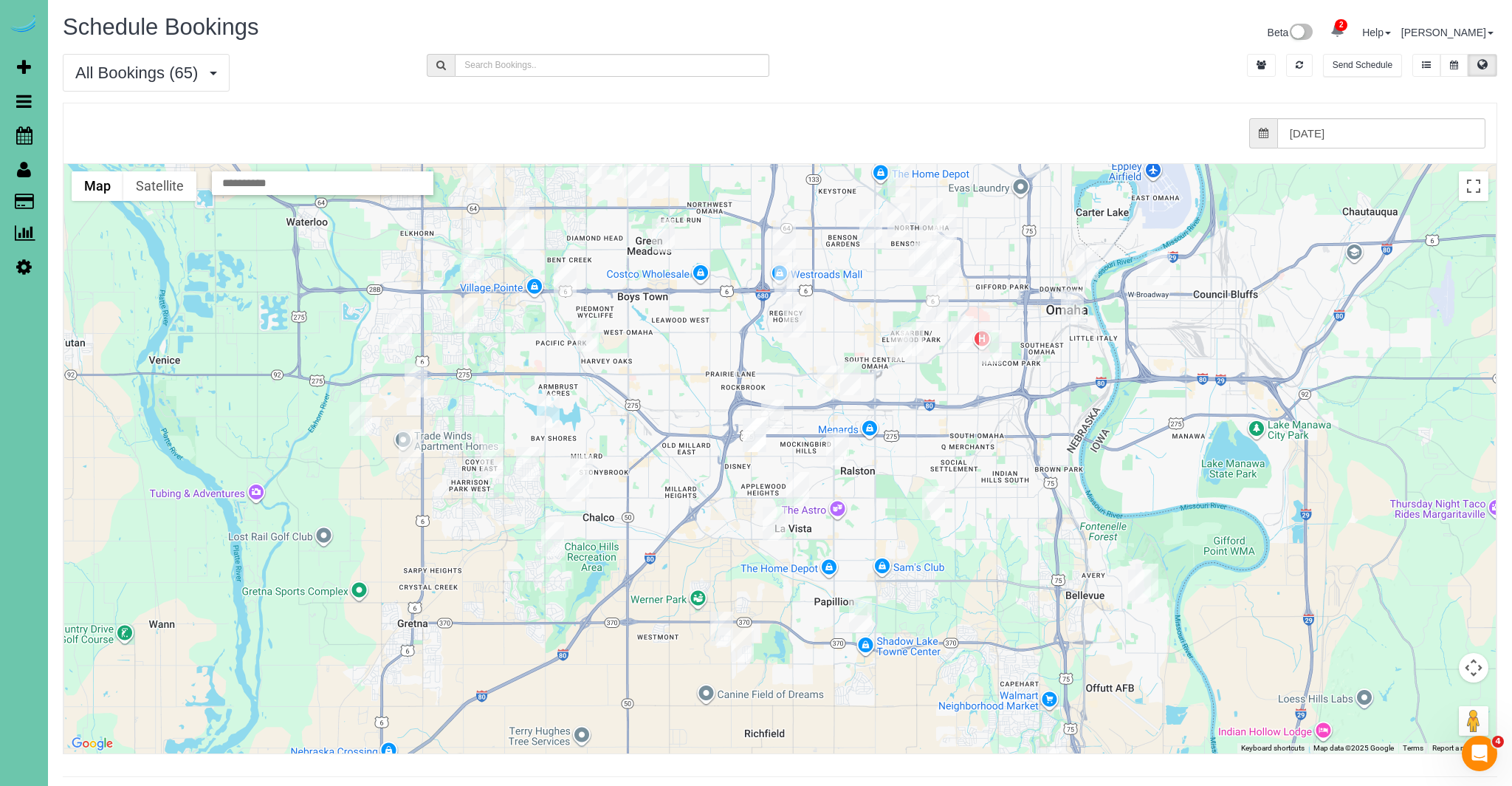
click at [1150, 565] on img "08/21/2025 8:00AM - Tressi Jungers - 112 Combs Rd, Bellevue, NE 68005" at bounding box center [1146, 580] width 23 height 34
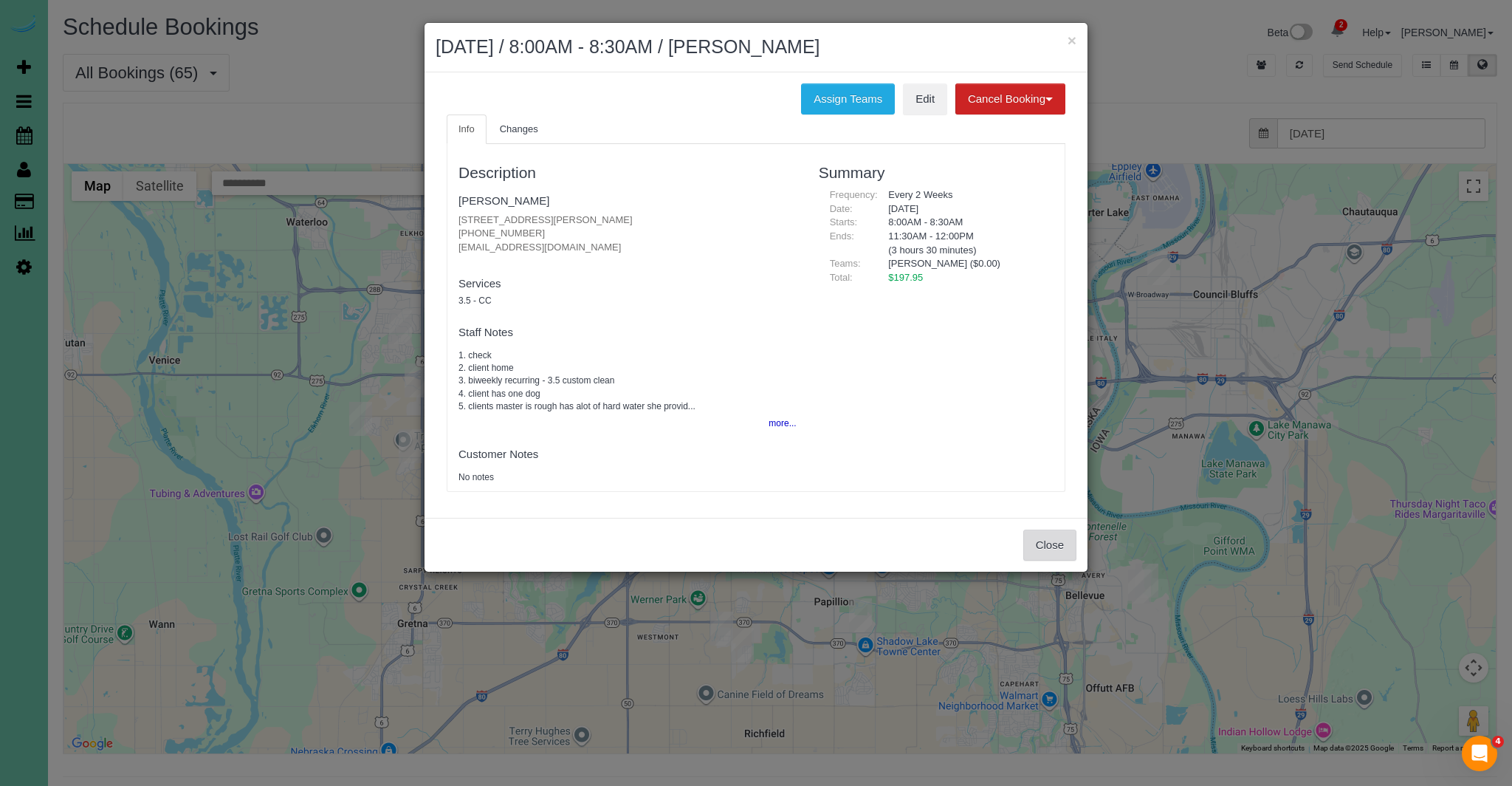
click at [1054, 558] on button "Close" at bounding box center [1050, 544] width 53 height 31
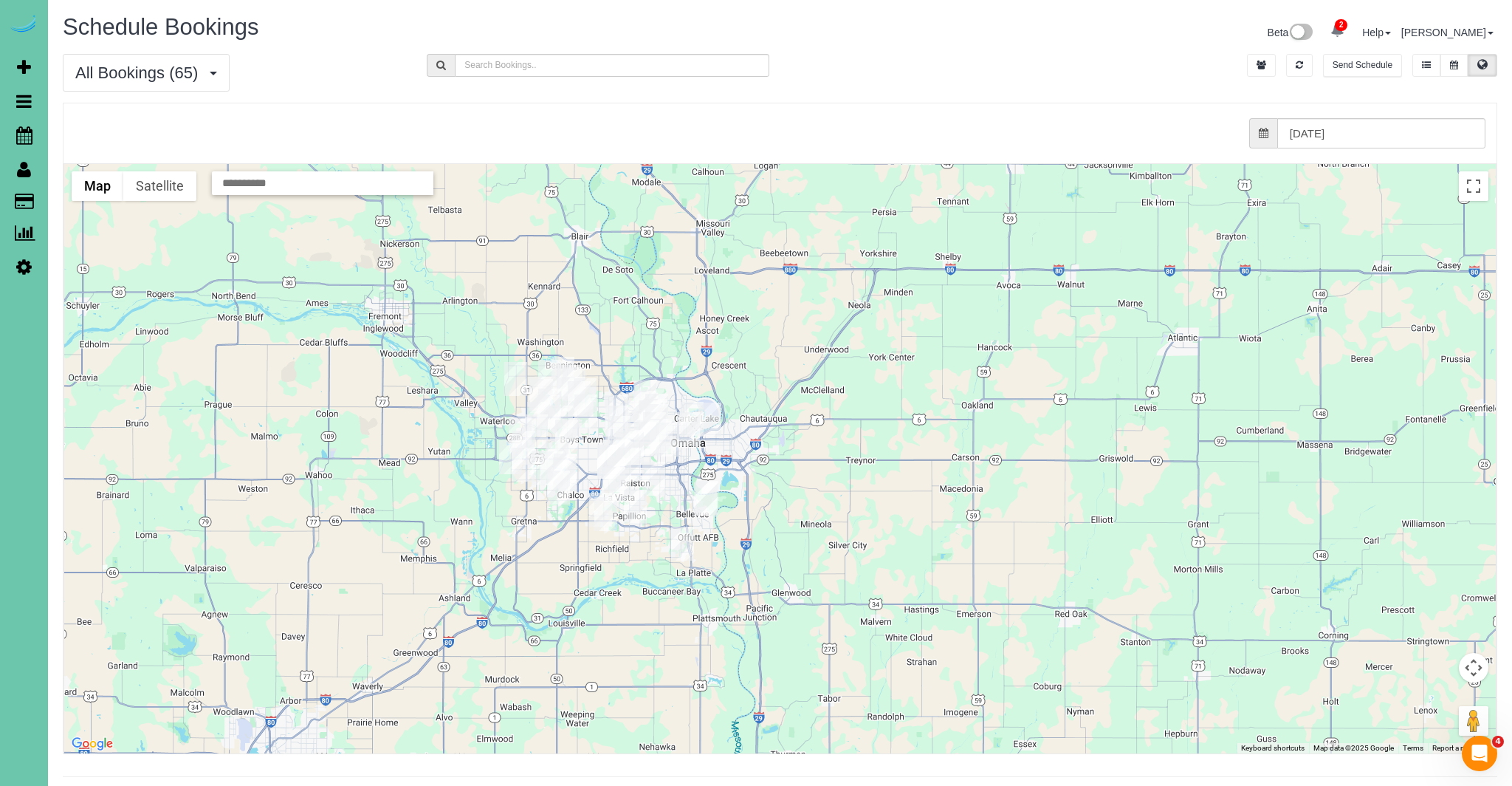
click at [571, 471] on img "08/21/2025 8:30AM - Karlyn Warwick Knieriem - 15710 Emiline St., Omaha, NE 68136" at bounding box center [564, 474] width 23 height 34
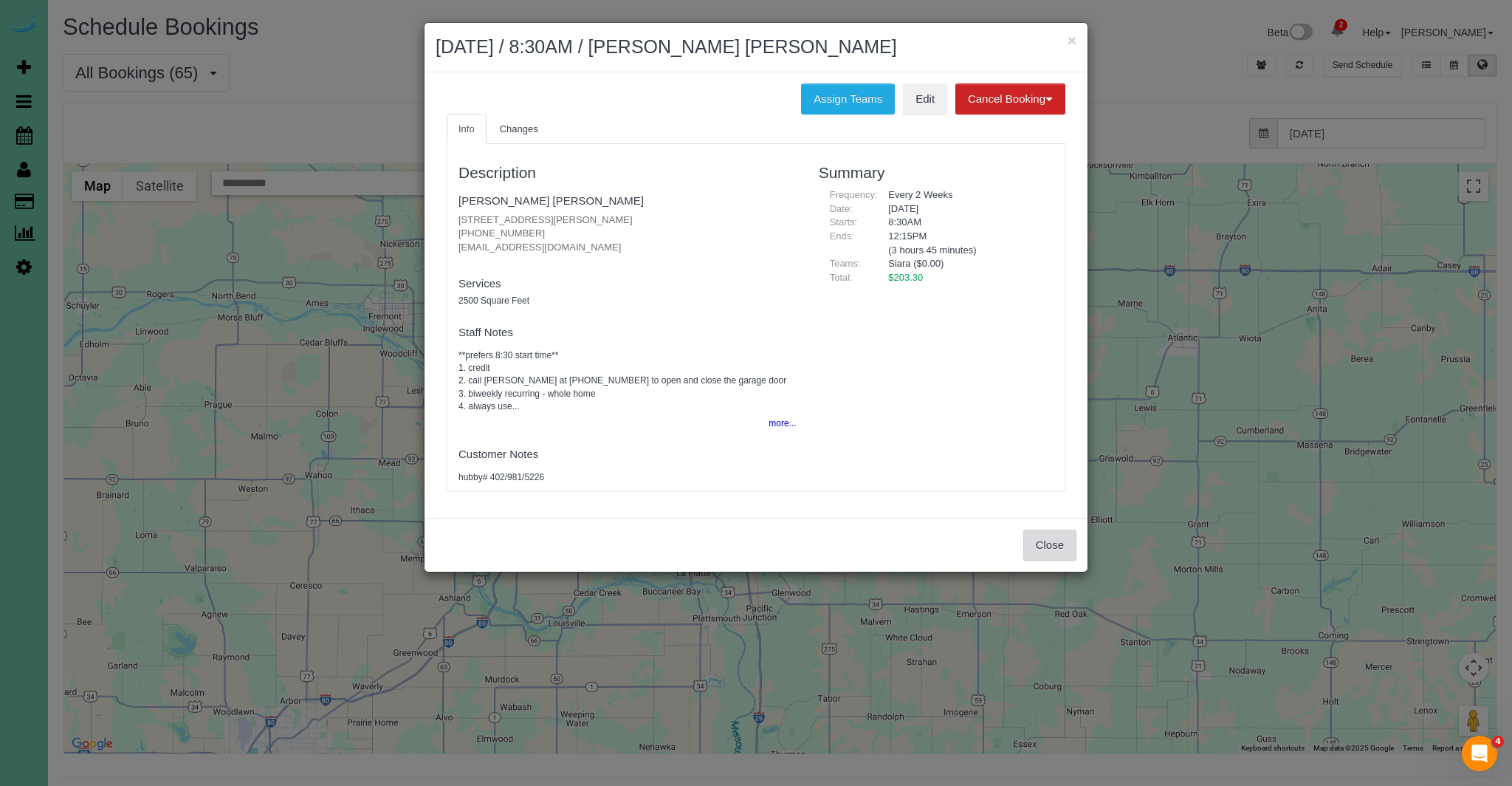
click at [1054, 540] on button "Close" at bounding box center [1050, 544] width 53 height 31
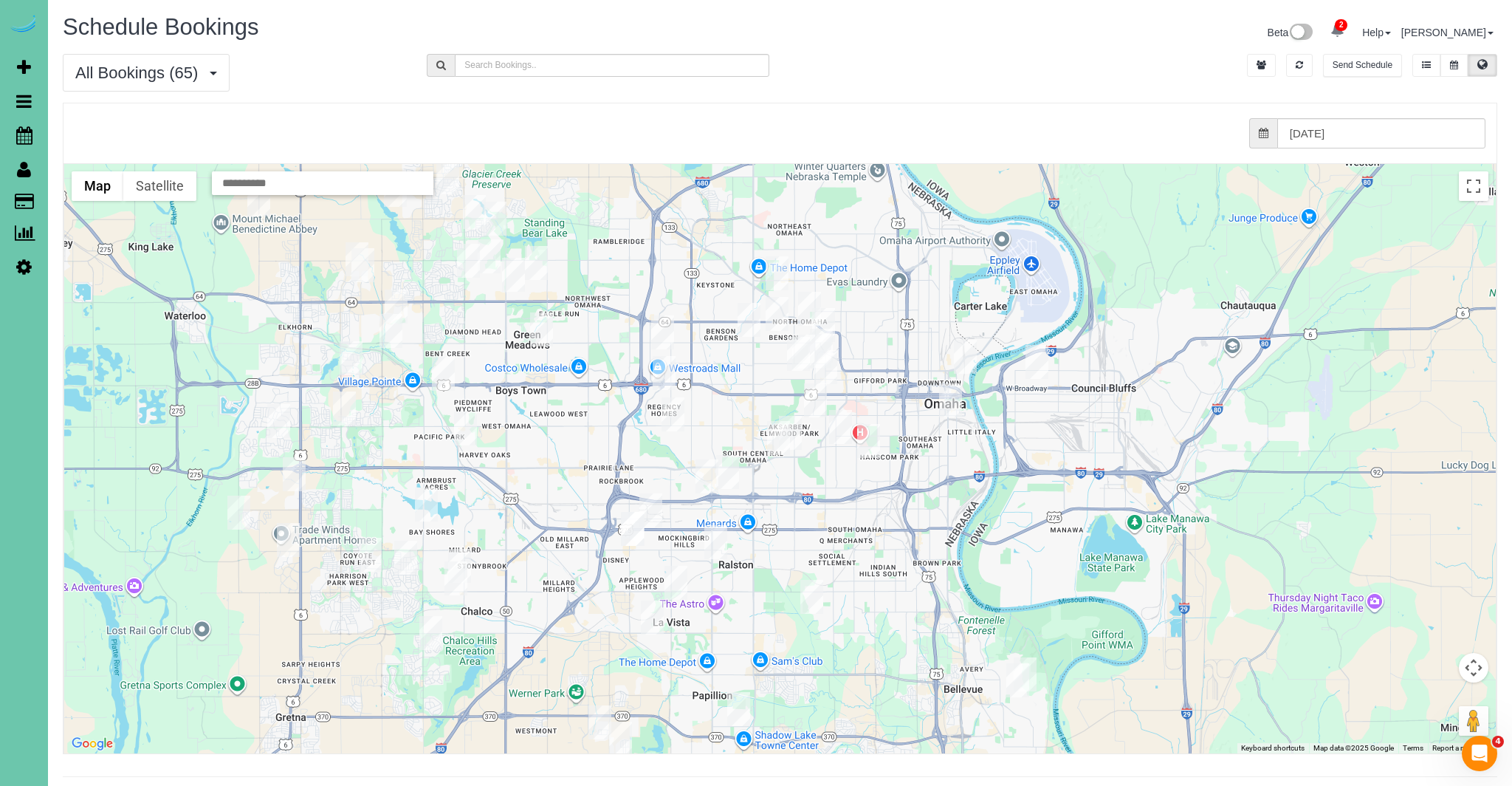
drag, startPoint x: 625, startPoint y: 453, endPoint x: 950, endPoint y: 545, distance: 337.8
click at [952, 546] on div at bounding box center [780, 458] width 1432 height 589
click at [1453, 64] on icon at bounding box center [1454, 65] width 8 height 9
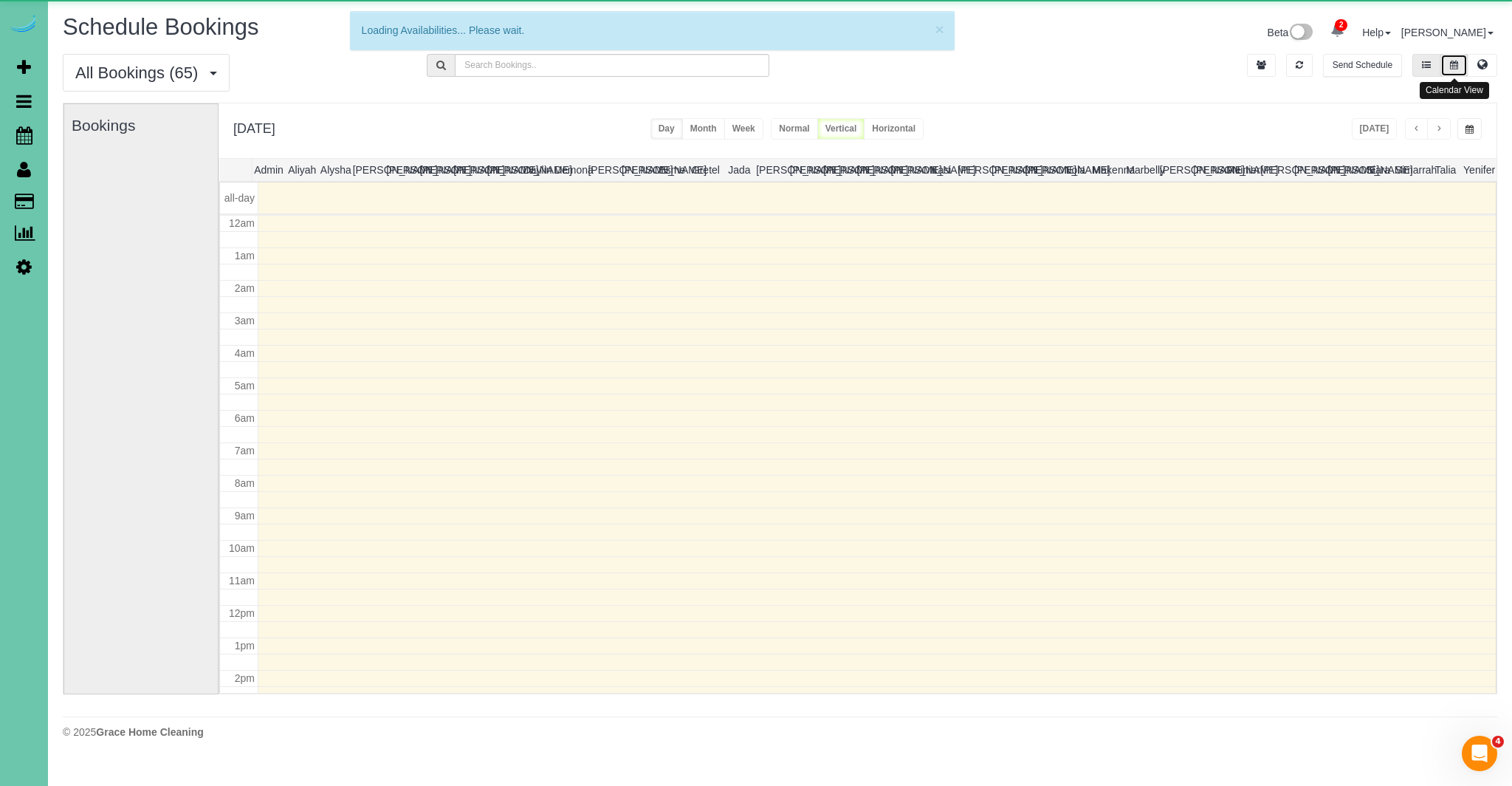
scroll to position [196, 0]
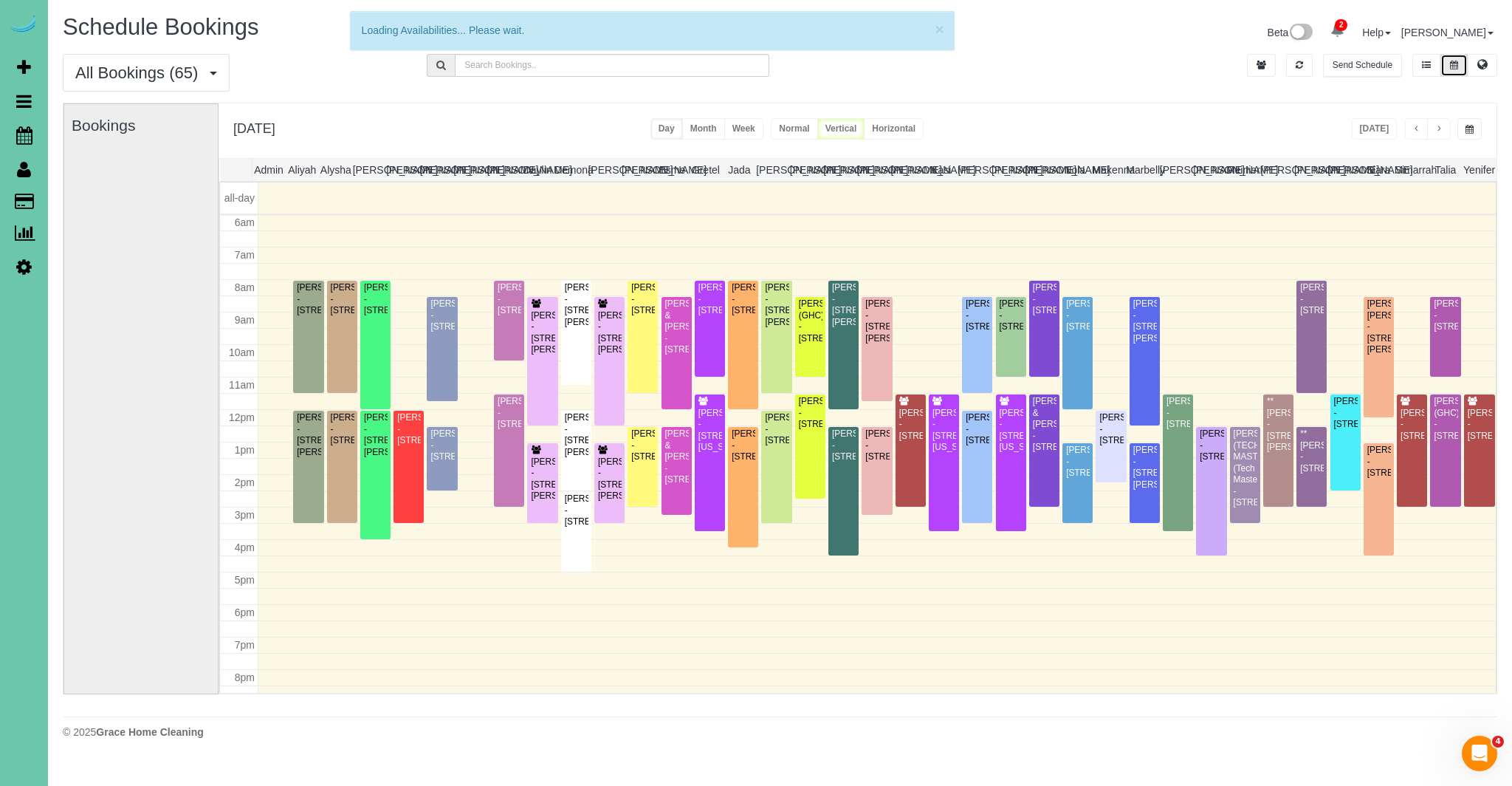
click at [1439, 127] on span "button" at bounding box center [1438, 129] width 7 height 9
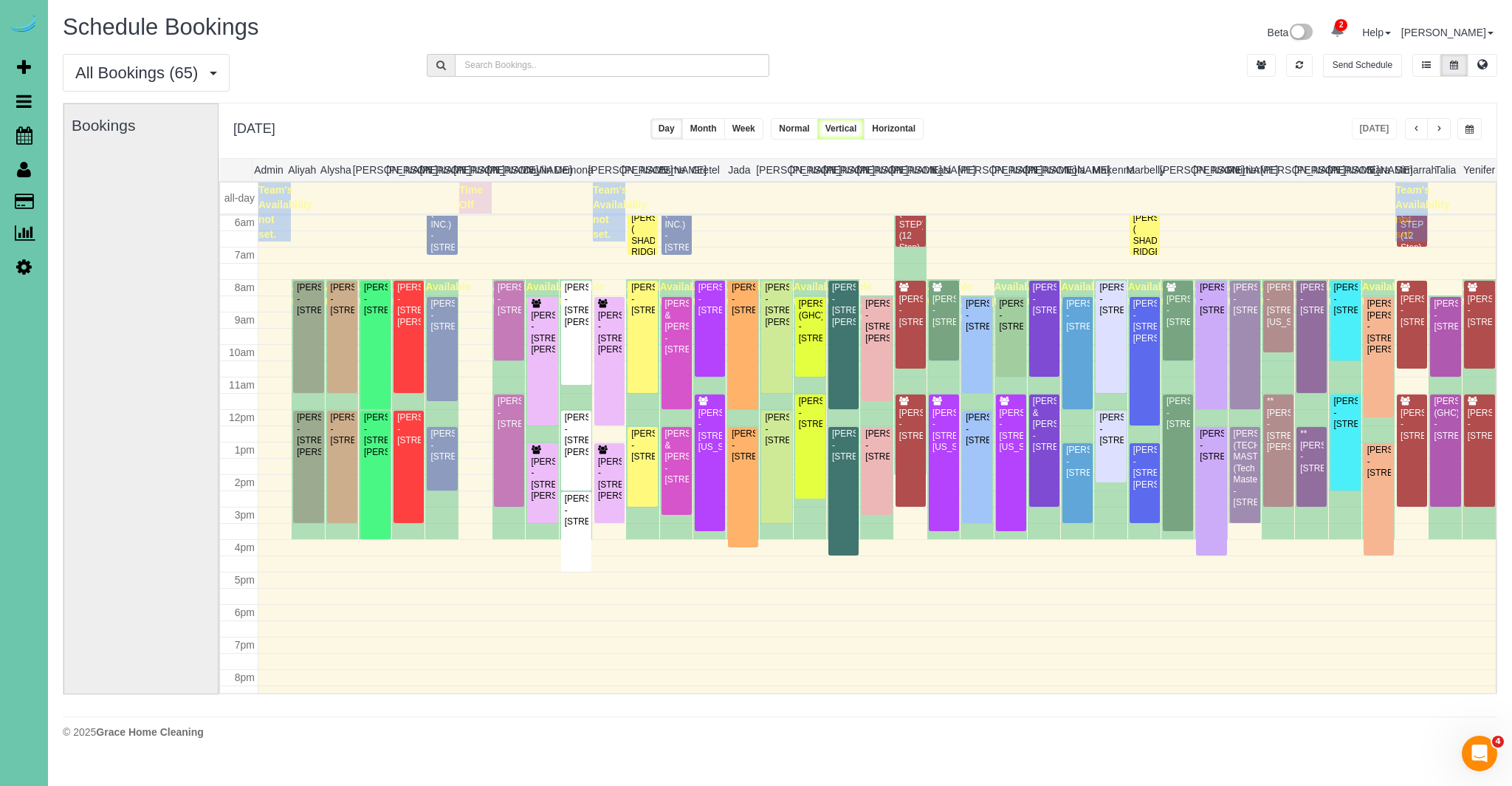
click at [1440, 125] on span "button" at bounding box center [1438, 129] width 7 height 9
